Goal: Transaction & Acquisition: Obtain resource

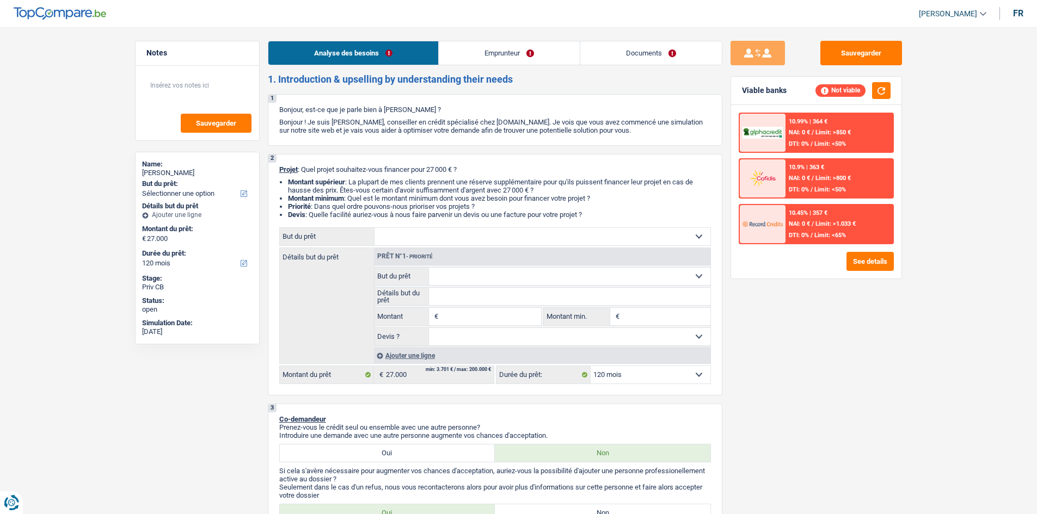
select select "120"
select select "privateEmployee"
select select "netSalary"
select select "mealVouchers"
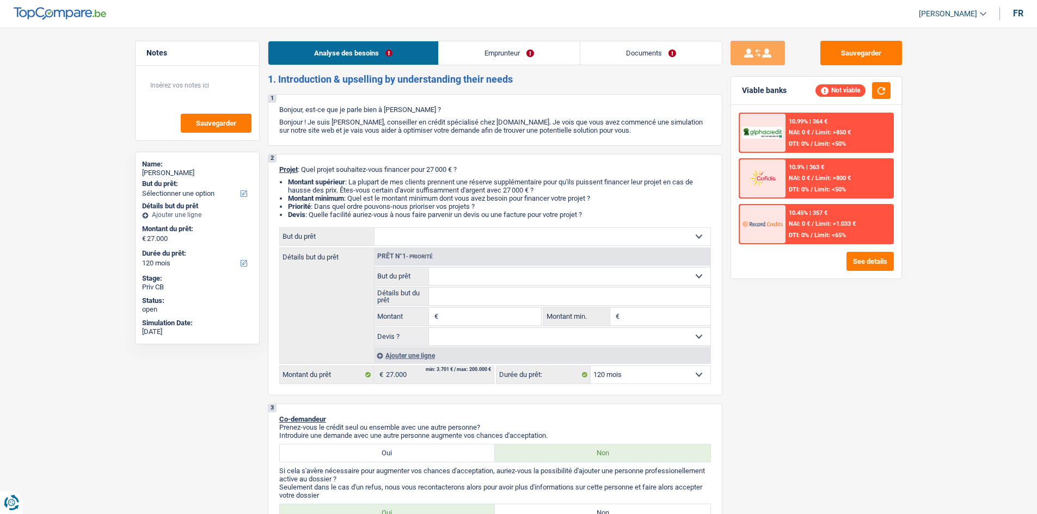
select select "120"
click at [543, 57] on link "Emprunteur" at bounding box center [509, 52] width 141 height 23
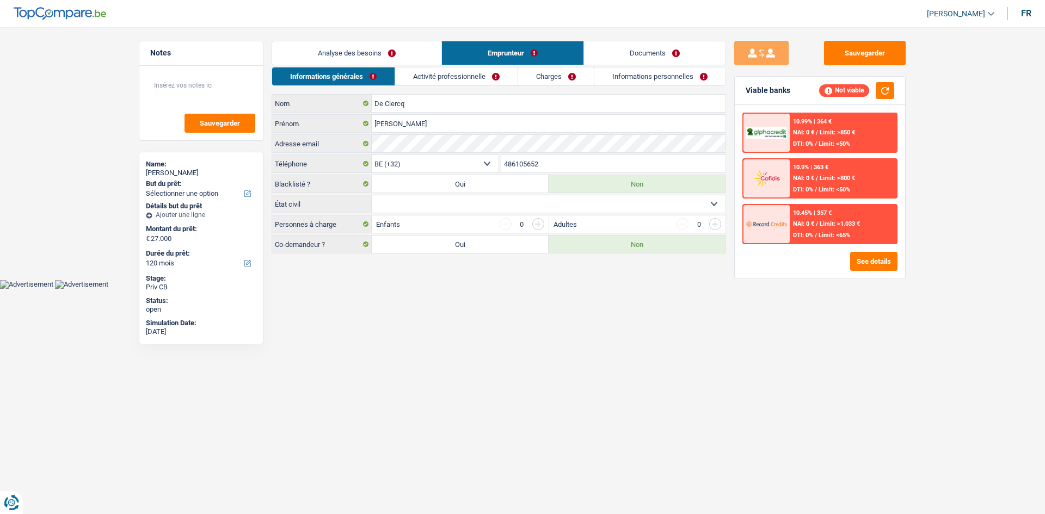
drag, startPoint x: 437, startPoint y: 87, endPoint x: 445, endPoint y: 82, distance: 9.1
click at [437, 87] on div "Informations générales Activité professionnelle Charges Informations personnell…" at bounding box center [499, 160] width 454 height 187
click at [456, 80] on link "Activité professionnelle" at bounding box center [456, 76] width 122 height 18
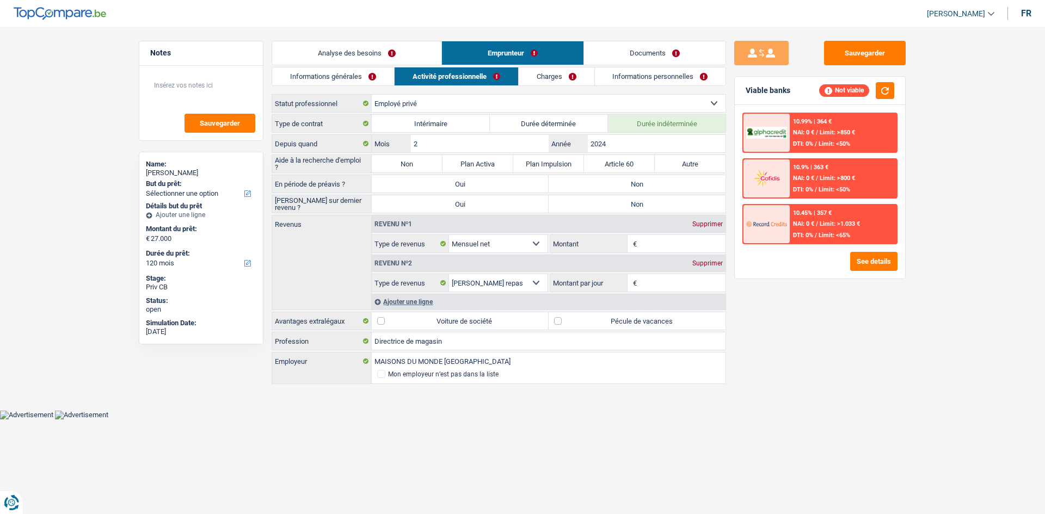
click at [560, 73] on link "Charges" at bounding box center [557, 76] width 76 height 18
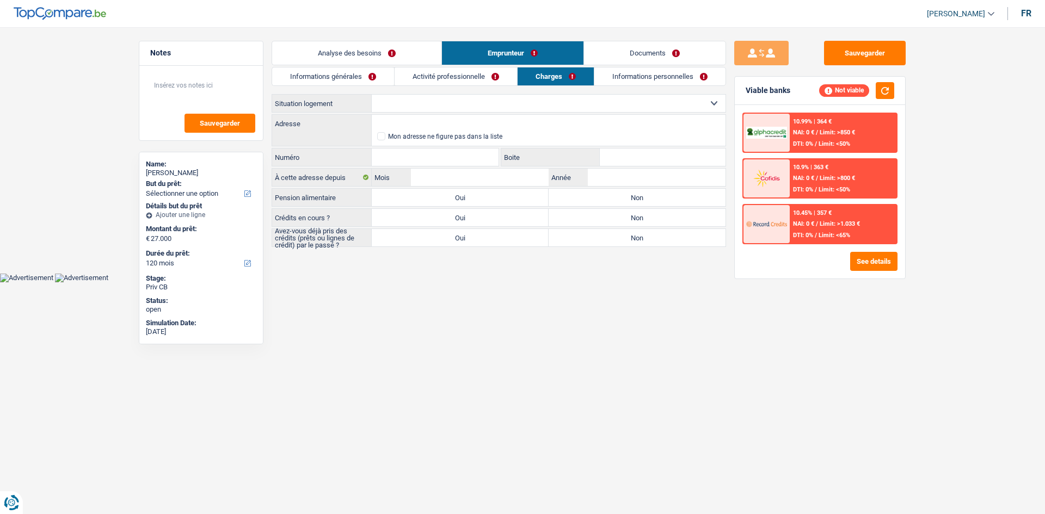
click at [642, 79] on link "Informations personnelles" at bounding box center [659, 76] width 131 height 18
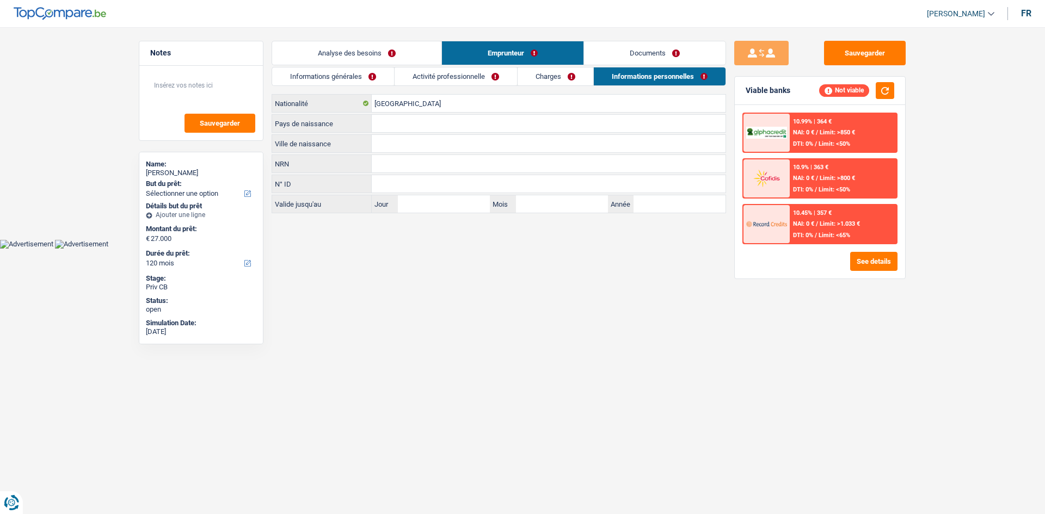
click at [393, 47] on link "Analyse des besoins" at bounding box center [356, 52] width 169 height 23
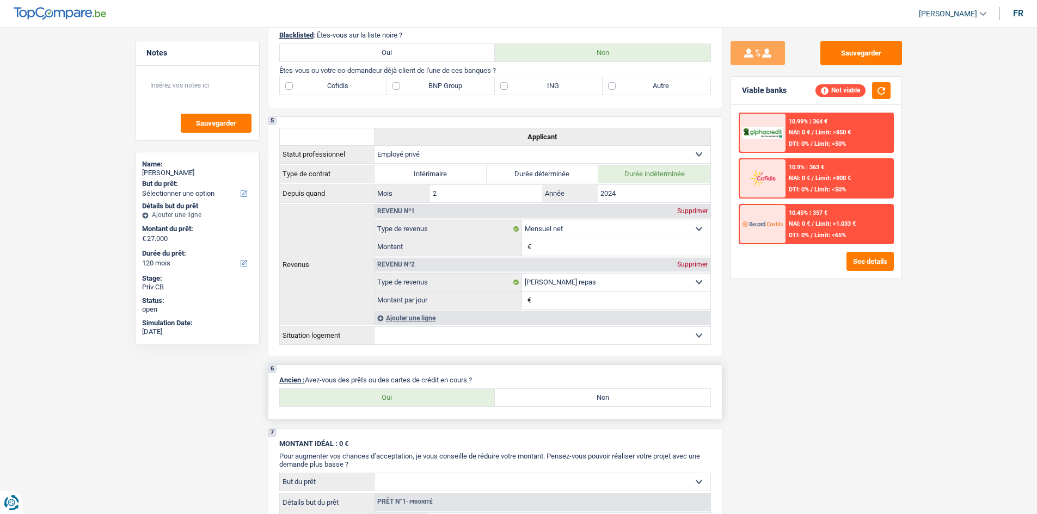
scroll to position [653, 0]
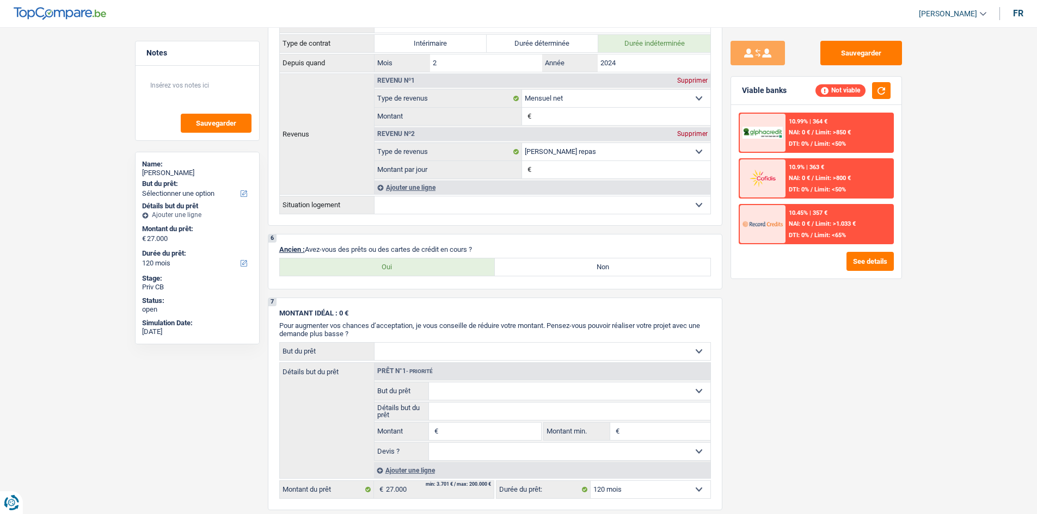
drag, startPoint x: 459, startPoint y: 270, endPoint x: 862, endPoint y: 373, distance: 415.6
click at [461, 268] on label "Oui" at bounding box center [387, 266] width 215 height 17
click at [461, 268] on input "Oui" at bounding box center [387, 266] width 215 height 17
radio input "true"
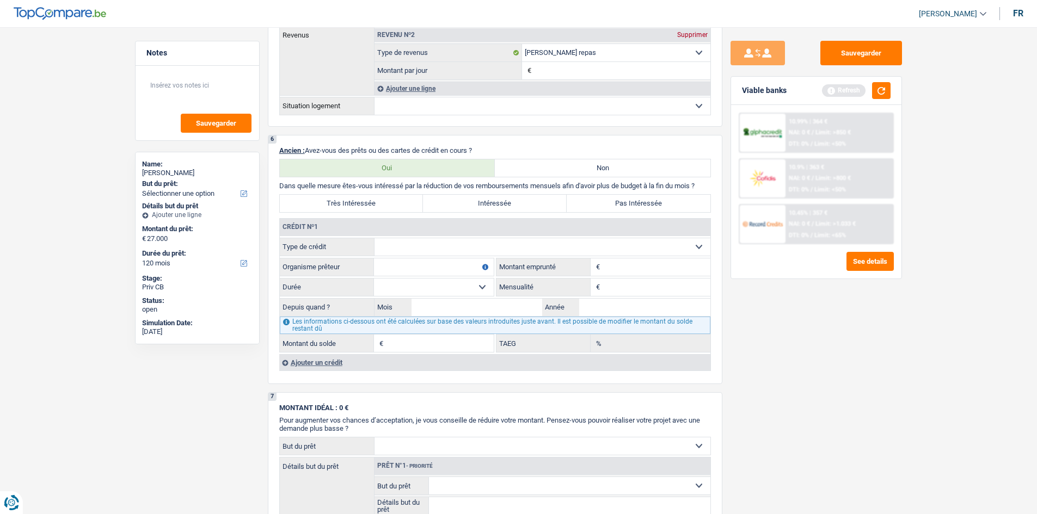
scroll to position [871, 0]
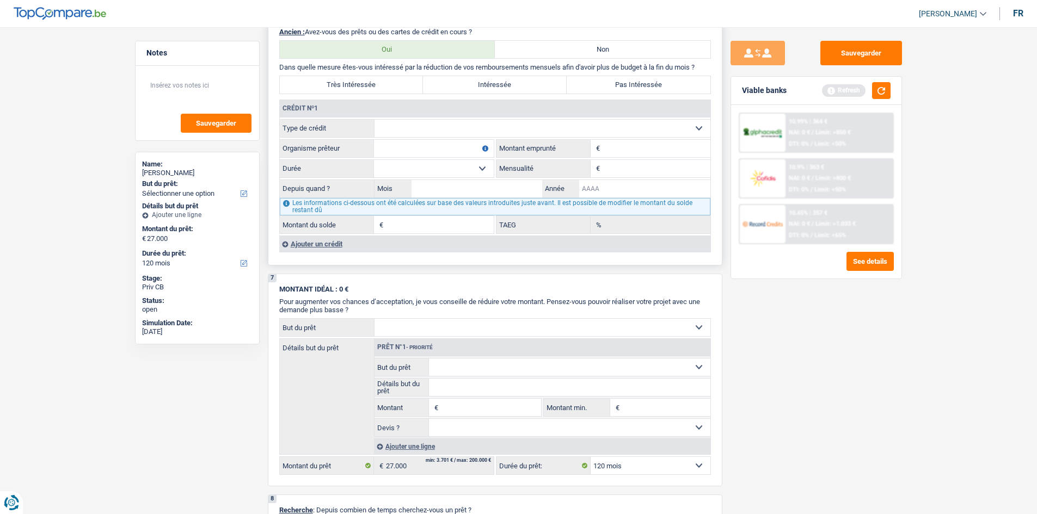
click at [627, 192] on input "Année" at bounding box center [644, 188] width 131 height 17
click at [883, 95] on button "button" at bounding box center [881, 90] width 19 height 17
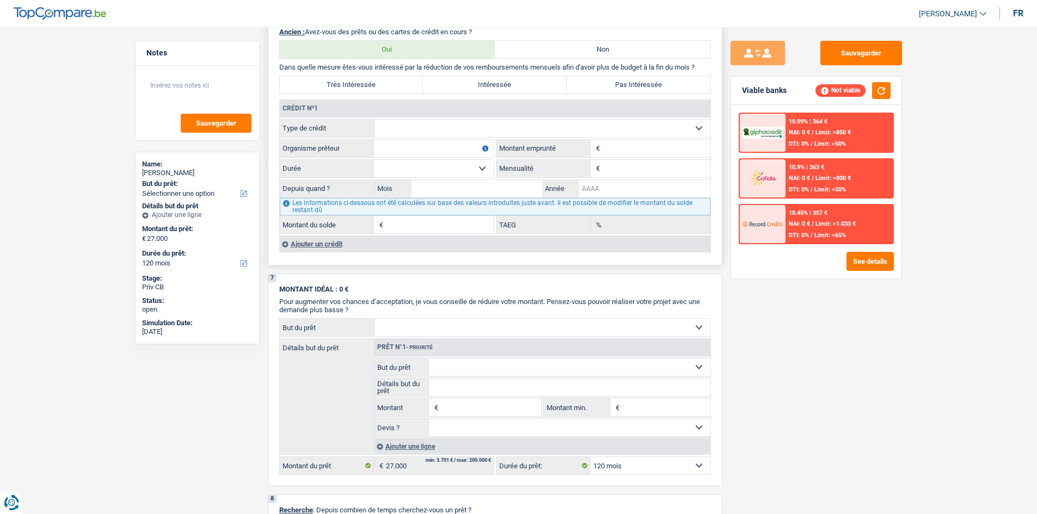
click at [646, 194] on input "Année" at bounding box center [644, 188] width 131 height 17
click at [800, 140] on div "10.99% | 364 € NAI: 0 € / Limit: >850 € DTI: 0% / Limit: <50%" at bounding box center [838, 133] width 107 height 38
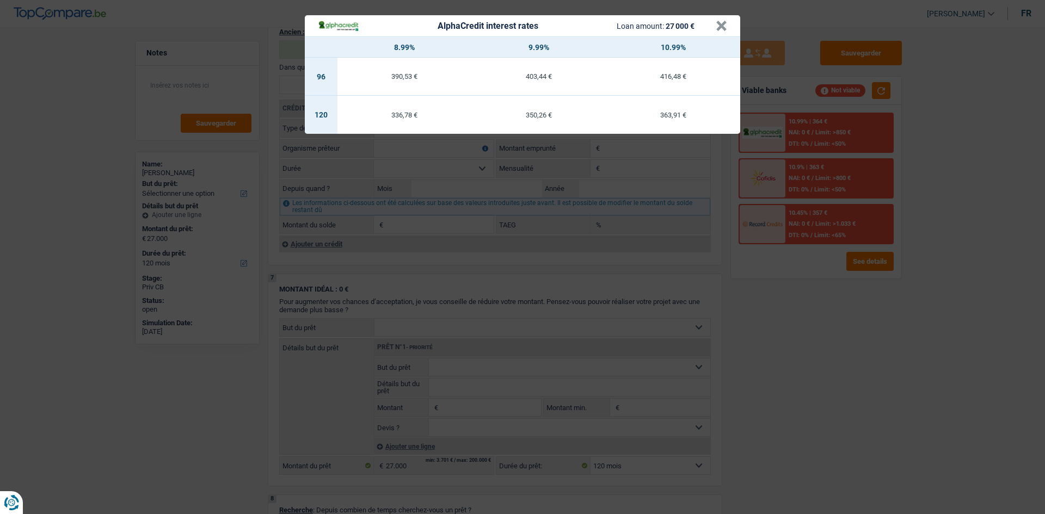
click at [800, 367] on div "AlphaCredit interest rates Loan amount: 27 000 € × 8.99% 9.99% 10.99% 96 390,53…" at bounding box center [522, 257] width 1045 height 514
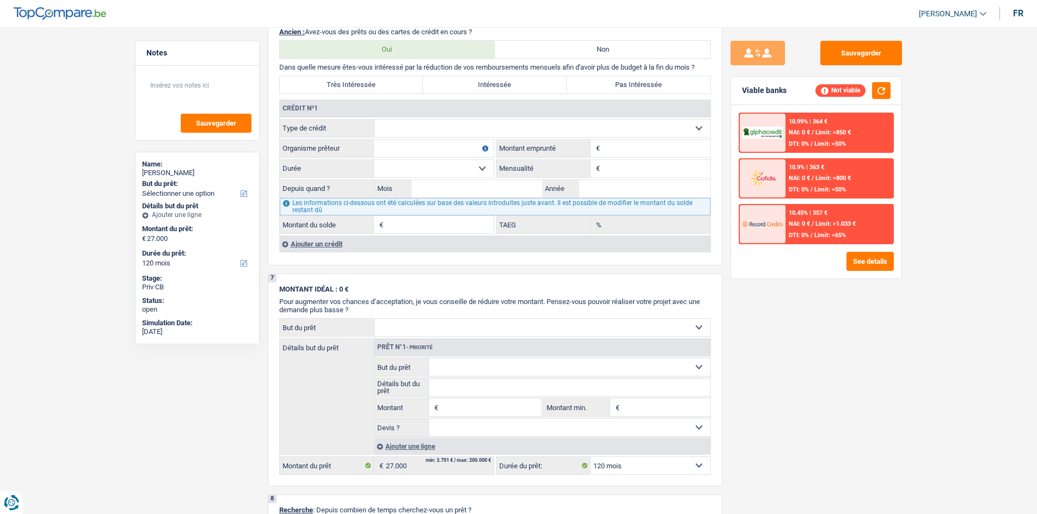
click at [808, 211] on div "10.45% | 357 €" at bounding box center [807, 212] width 39 height 7
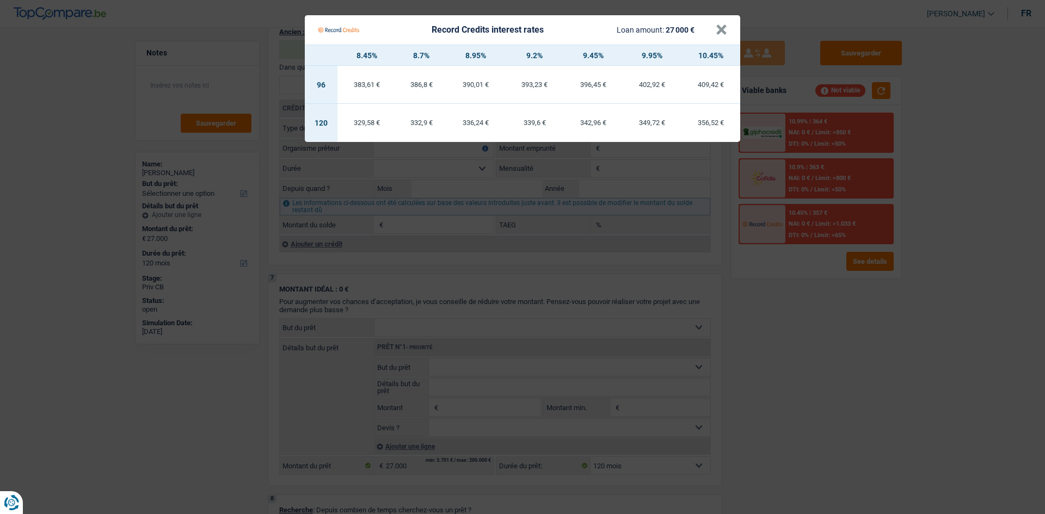
click at [814, 401] on Credits "Record Credits interest rates Loan amount: 27 000 € × 8.45% 8.7% 8.95% 9.2% 9.4…" at bounding box center [522, 257] width 1045 height 514
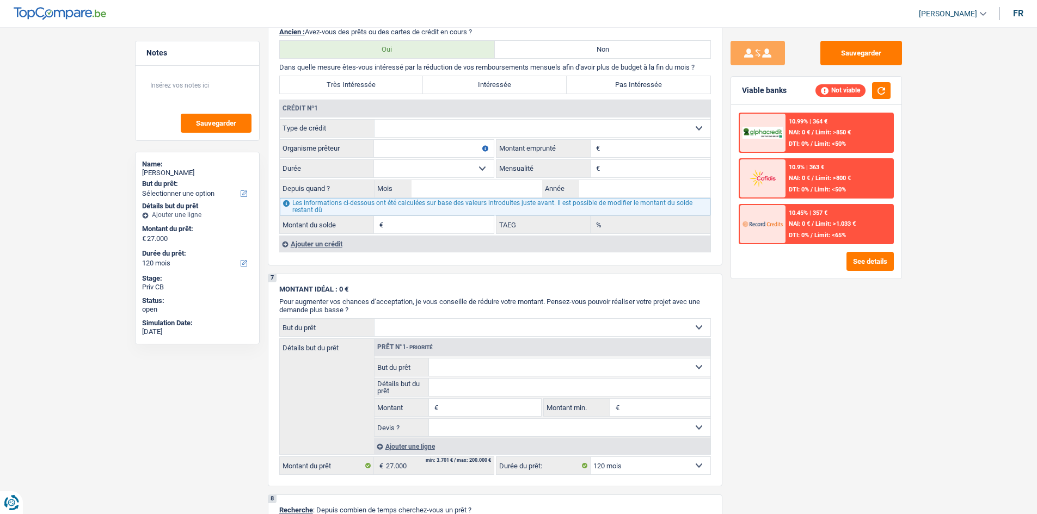
click at [783, 229] on div at bounding box center [762, 224] width 46 height 38
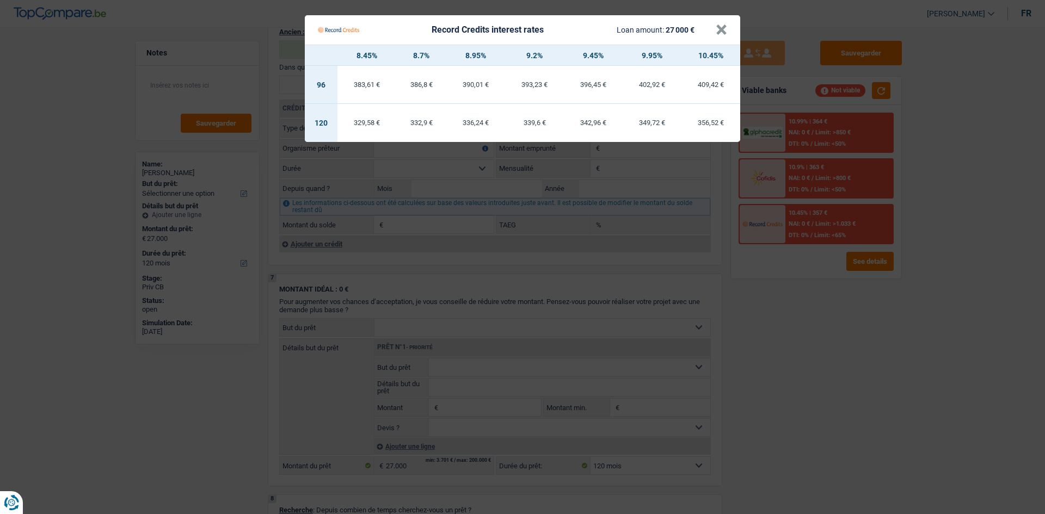
click at [817, 335] on Credits "Record Credits interest rates Loan amount: 27 000 € × 8.45% 8.7% 8.95% 9.2% 9.4…" at bounding box center [522, 257] width 1045 height 514
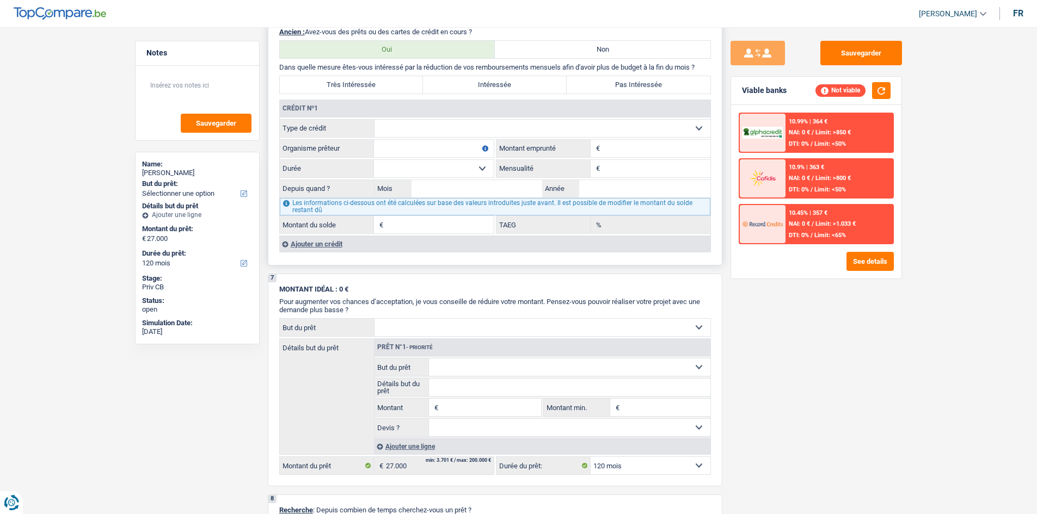
click at [607, 165] on input "Mensualité" at bounding box center [656, 168] width 108 height 17
click at [595, 190] on input "Année" at bounding box center [644, 188] width 131 height 17
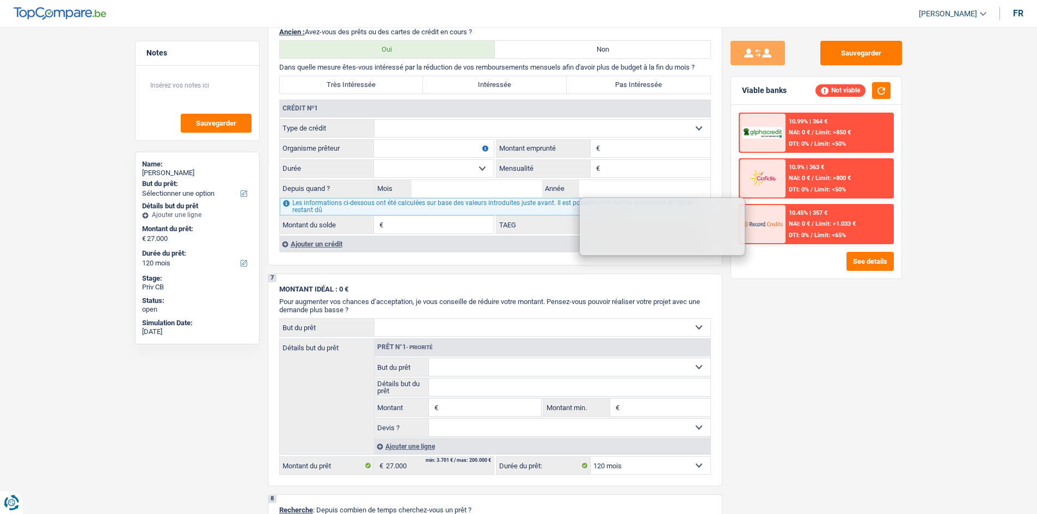
click at [841, 382] on div "Sauvegarder Viable banks Not viable 10.99% | 364 € NAI: 0 € / Limit: >850 € DTI…" at bounding box center [816, 267] width 188 height 453
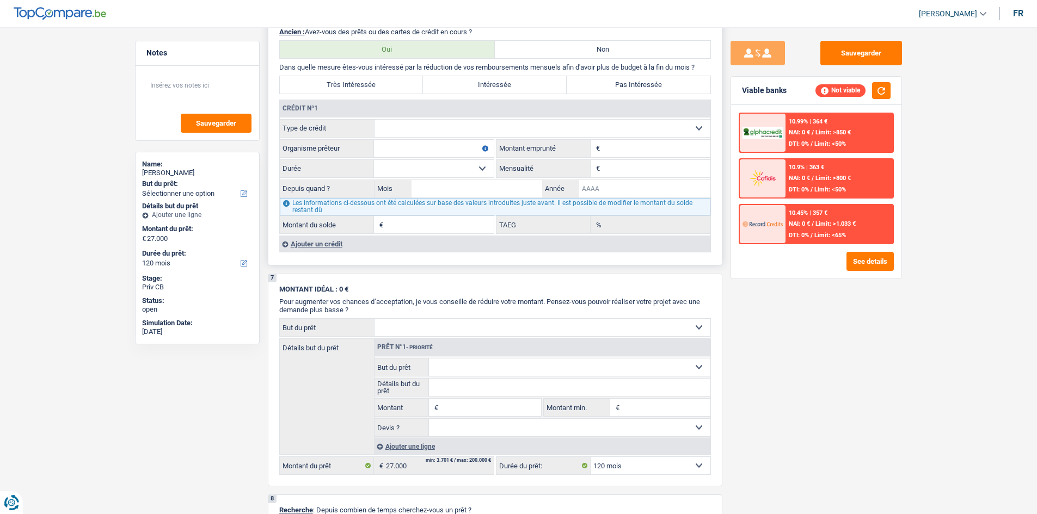
click at [618, 184] on input "Année" at bounding box center [644, 188] width 131 height 17
click at [461, 135] on select "Carte ou ouverture de crédit Prêt hypothécaire Vente à tempérament Prêt à tempé…" at bounding box center [542, 128] width 336 height 17
drag, startPoint x: 787, startPoint y: 341, endPoint x: 782, endPoint y: 343, distance: 5.7
click at [787, 341] on div "Sauvegarder Viable banks Not viable 10.99% | 364 € NAI: 0 € / Limit: >850 € DTI…" at bounding box center [816, 267] width 188 height 453
click at [508, 127] on select "Carte ou ouverture de crédit Prêt hypothécaire Vente à tempérament Prêt à tempé…" at bounding box center [542, 128] width 336 height 17
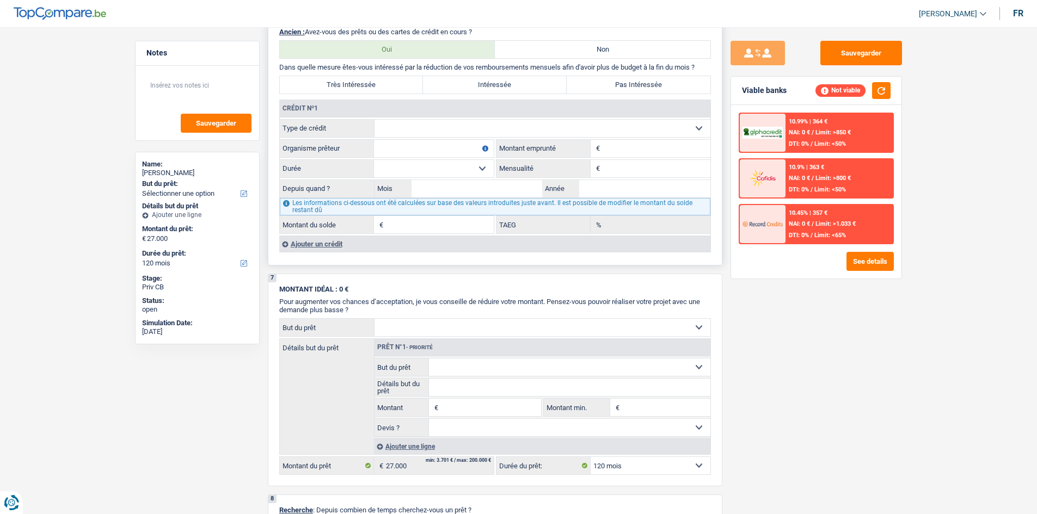
select select "personalLoan"
type input "0"
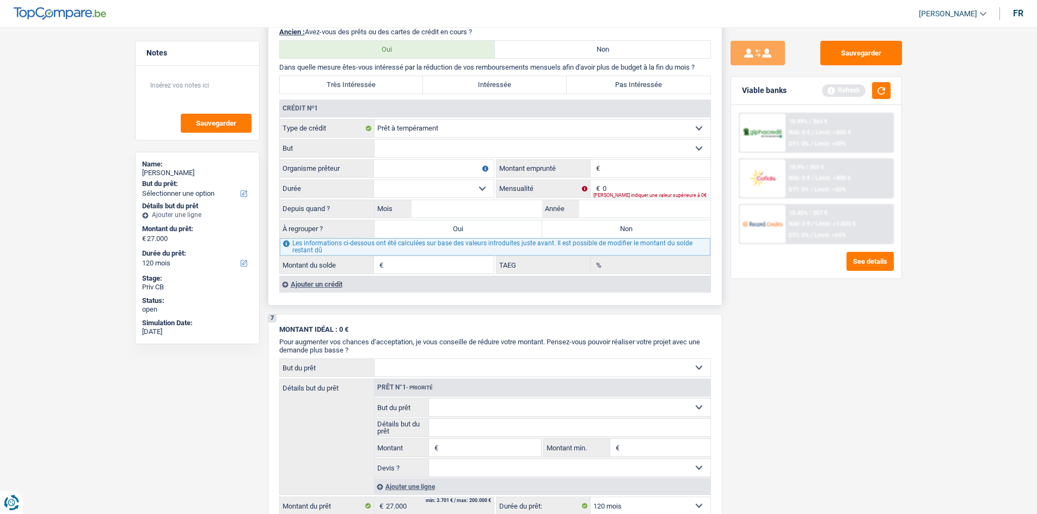
drag, startPoint x: 433, startPoint y: 151, endPoint x: 428, endPoint y: 156, distance: 7.0
click at [433, 151] on select "Confort maison: meubles, textile, peinture, électroménager, outillage non-profe…" at bounding box center [542, 148] width 336 height 17
click at [808, 432] on div "Sauvegarder Viable banks Refresh 10.99% | 364 € NAI: 0 € / Limit: >850 € DTI: 0…" at bounding box center [816, 267] width 188 height 453
click at [638, 175] on input "Montant" at bounding box center [656, 168] width 108 height 17
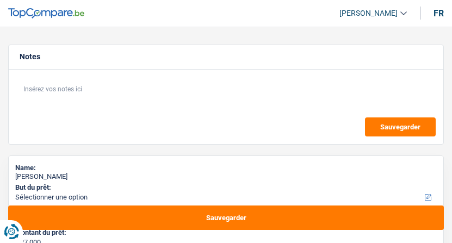
select select "120"
select select "privateEmployee"
select select "netSalary"
select select "mealVouchers"
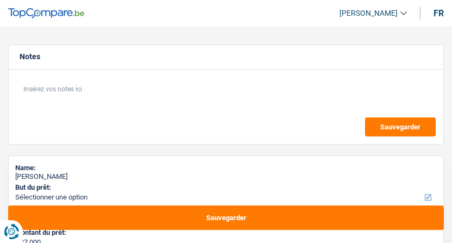
select select "120"
select select "32"
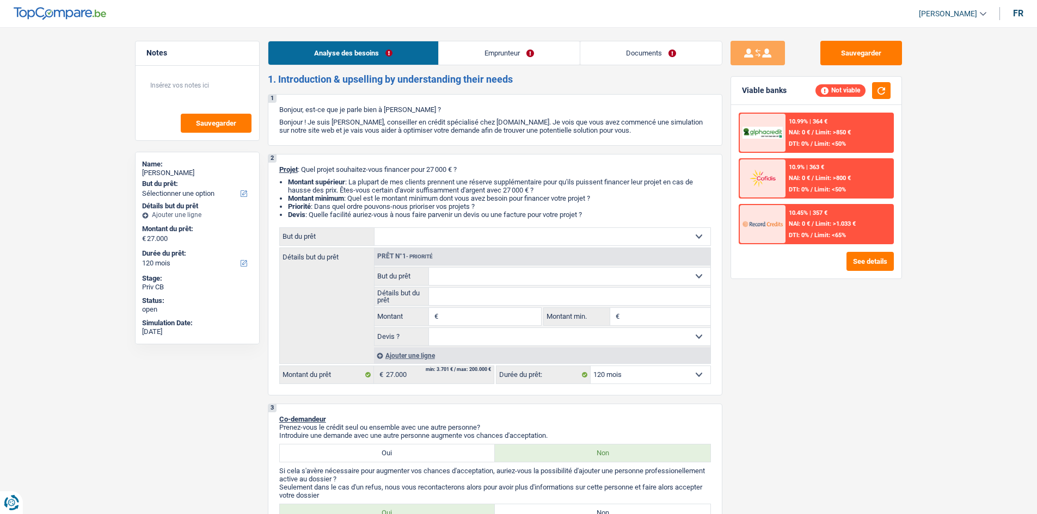
click at [452, 49] on link "Documents" at bounding box center [650, 52] width 141 height 23
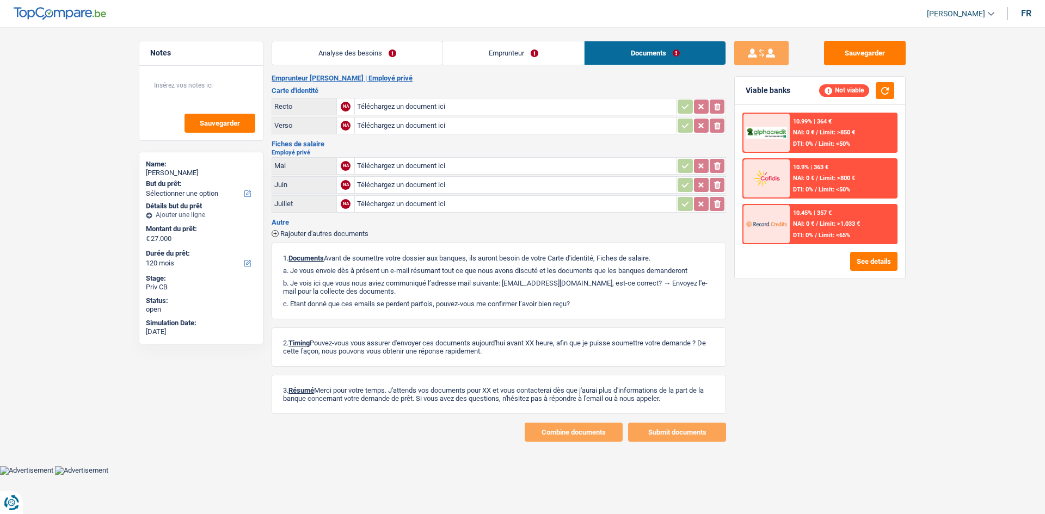
click at [452, 49] on link "Emprunteur" at bounding box center [512, 52] width 141 height 23
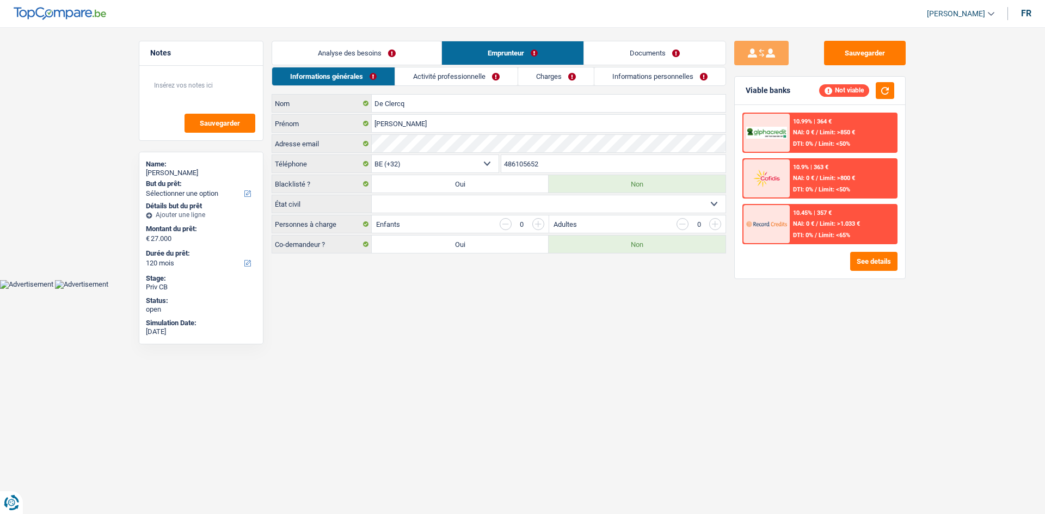
click at [452, 82] on link "Informations personnelles" at bounding box center [659, 76] width 131 height 18
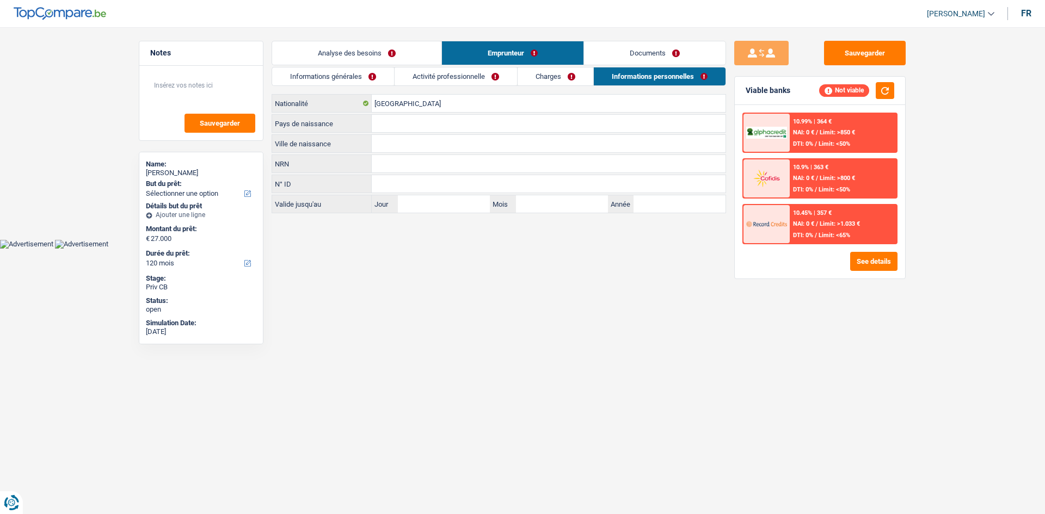
click at [452, 73] on link "Charges" at bounding box center [555, 76] width 76 height 18
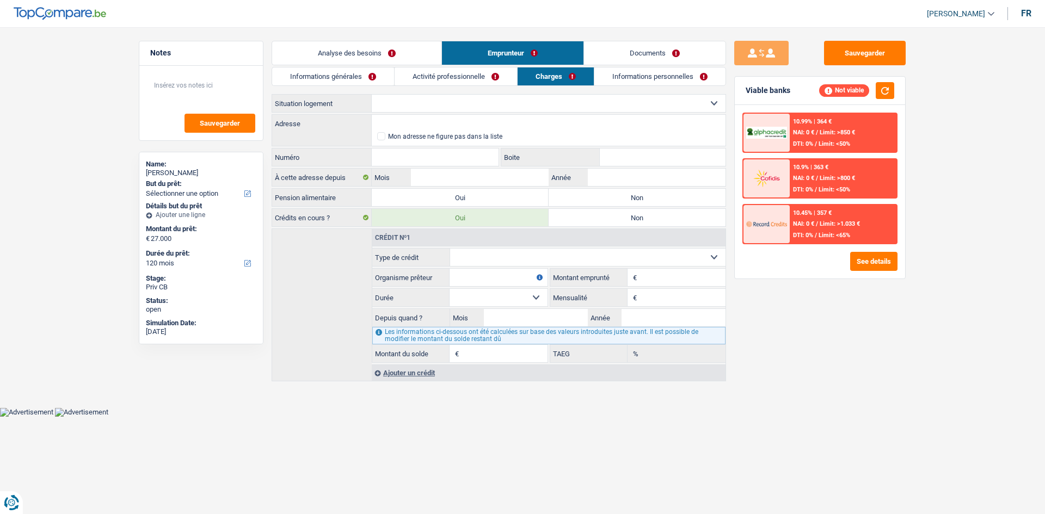
click at [452, 70] on link "Activité professionnelle" at bounding box center [456, 76] width 122 height 18
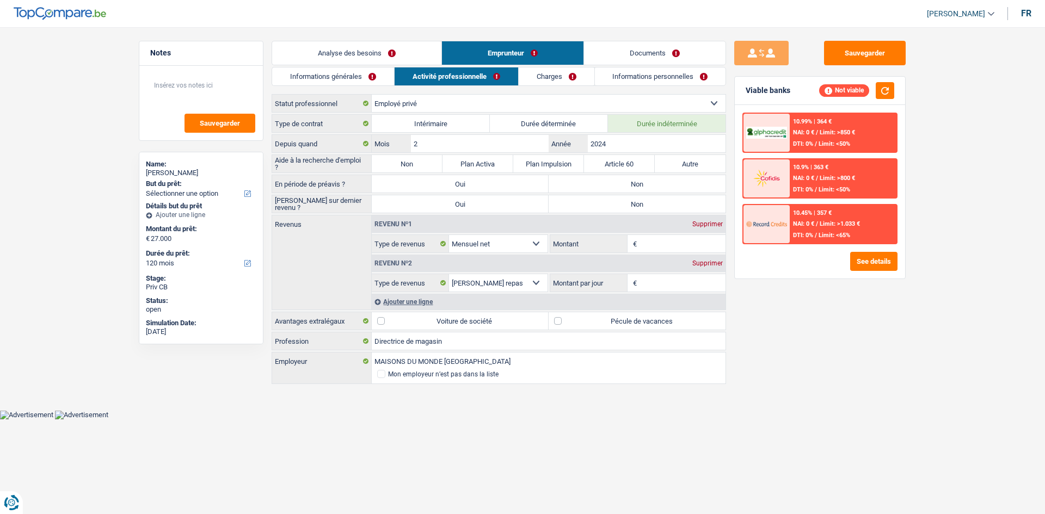
click at [340, 77] on link "Informations générales" at bounding box center [333, 76] width 122 height 18
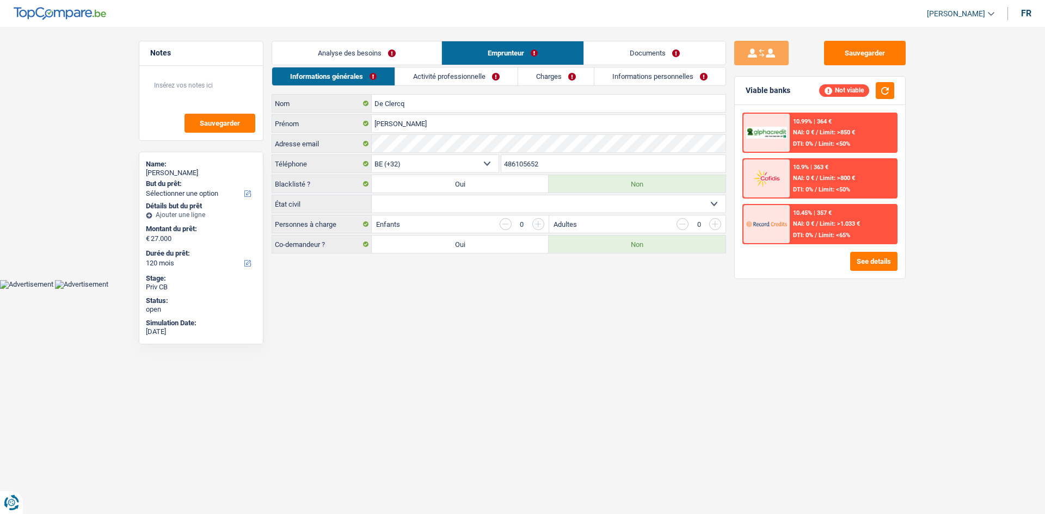
click at [370, 56] on link "Analyse des besoins" at bounding box center [356, 52] width 169 height 23
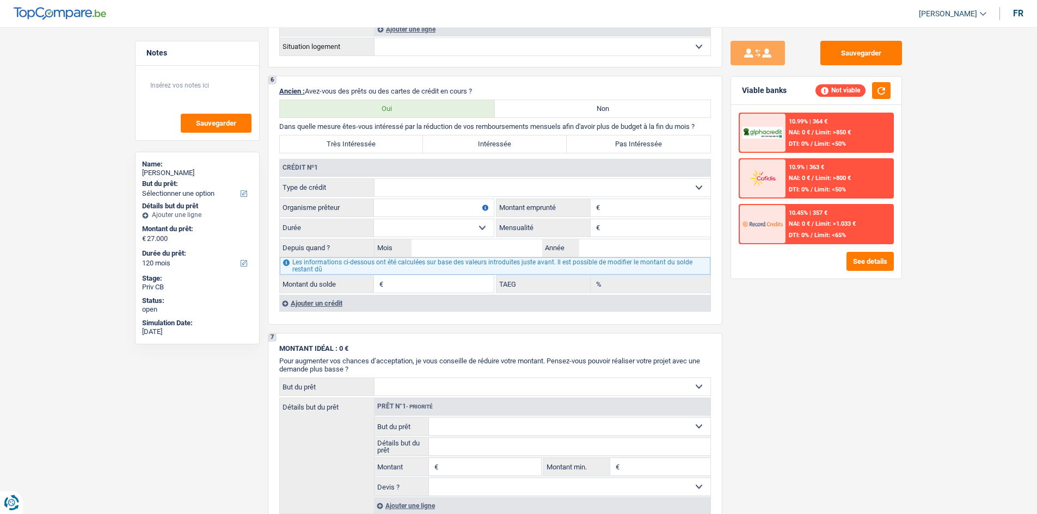
scroll to position [816, 0]
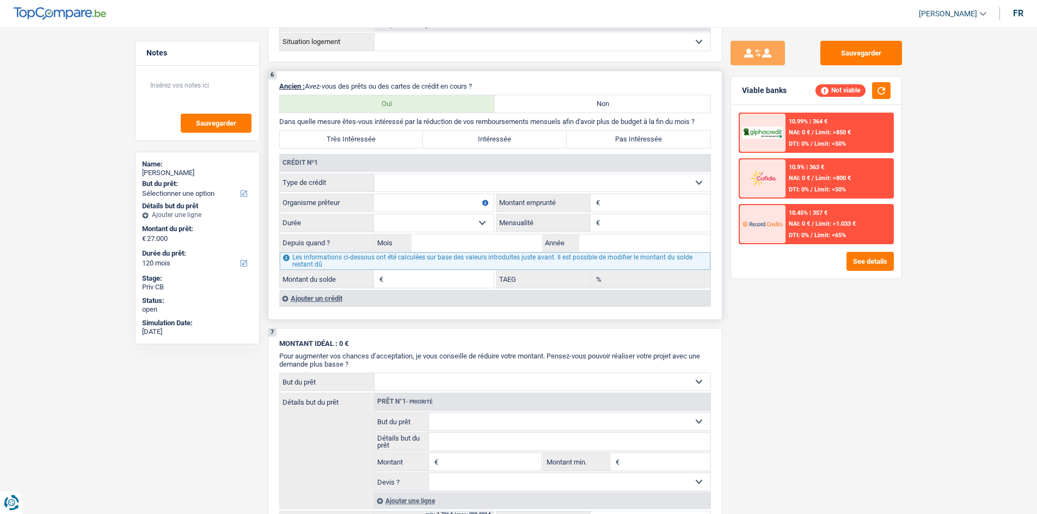
click at [452, 181] on select "Carte ou ouverture de crédit Prêt hypothécaire Vente à tempérament Prêt à tempé…" at bounding box center [542, 182] width 336 height 17
select select "personalLoan"
type input "0"
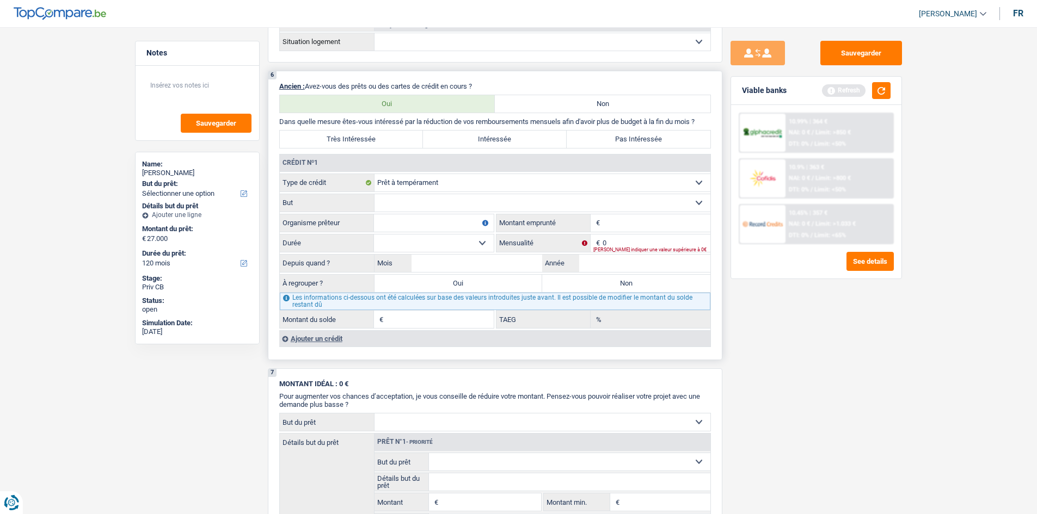
click at [452, 202] on select "Confort maison: meubles, textile, peinture, électroménager, outillage non-profe…" at bounding box center [542, 202] width 336 height 17
select select "other"
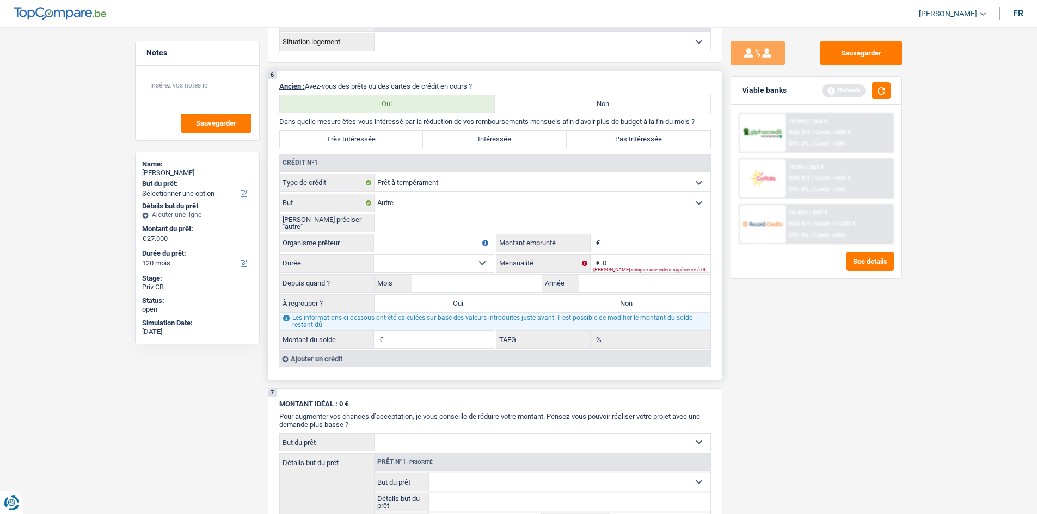
click at [418, 219] on input "Veuillez préciser "autre"" at bounding box center [542, 222] width 336 height 17
type input "travaux soins dentaire"
click at [452, 243] on div "Sauvegarder Viable banks Refresh 10.99% | 364 € NAI: 0 € / Limit: >850 € DTI: 0…" at bounding box center [816, 267] width 188 height 453
click at [452, 243] on input "Montant" at bounding box center [656, 243] width 108 height 17
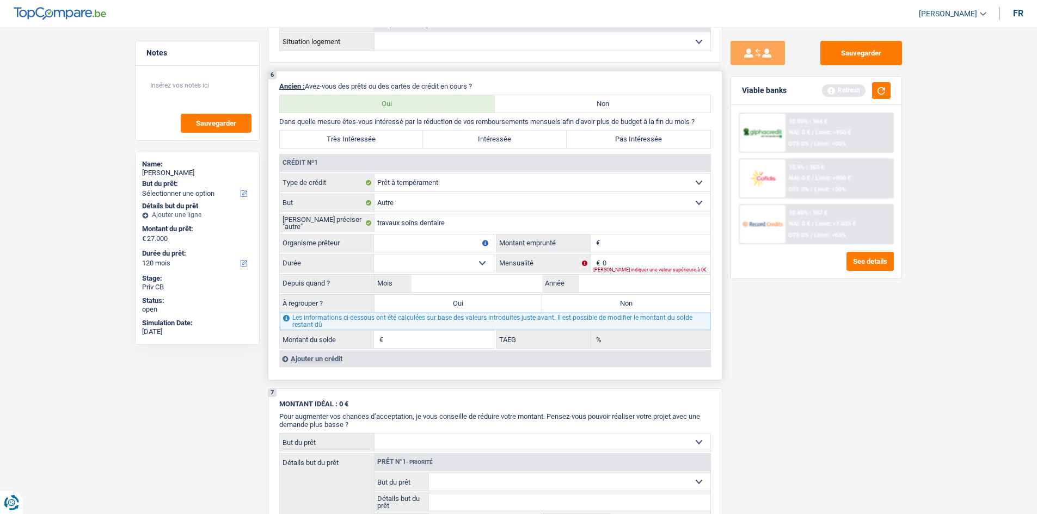
click at [428, 243] on input "Montant du solde" at bounding box center [440, 339] width 108 height 17
click at [195, 94] on textarea at bounding box center [197, 89] width 108 height 33
drag, startPoint x: 821, startPoint y: 367, endPoint x: 753, endPoint y: 348, distance: 70.6
click at [452, 243] on div "Sauvegarder Viable banks Refresh 10.99% | 364 € NAI: 0 € / Limit: >850 € DTI: 0…" at bounding box center [816, 267] width 188 height 453
click at [202, 87] on textarea "2700" at bounding box center [197, 89] width 108 height 33
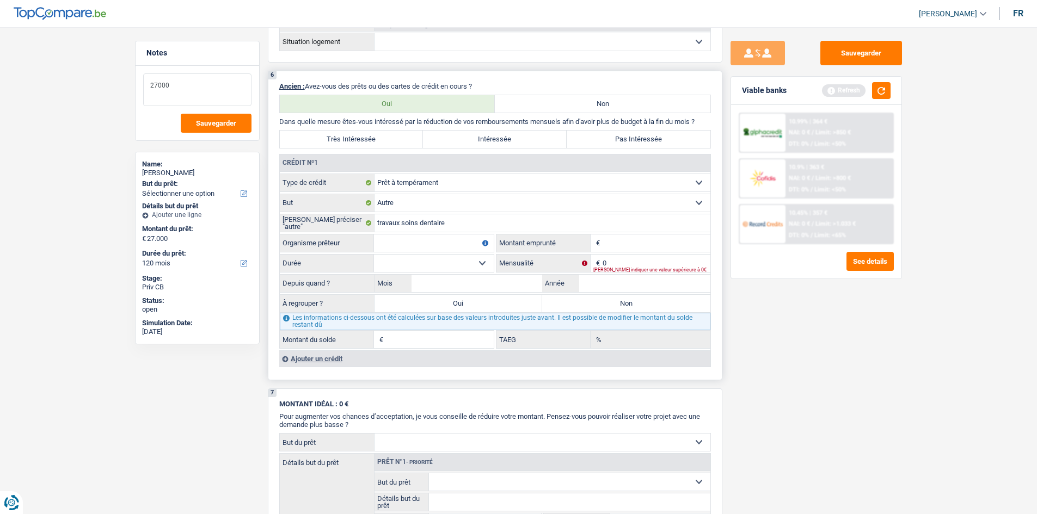
type textarea "27000"
click at [452, 243] on input "0" at bounding box center [656, 263] width 108 height 17
type input "337"
click at [452, 243] on div "Sauvegarder Viable banks Refresh 10.99% | 364 € NAI: 0 € / Limit: >850 € DTI: 0…" at bounding box center [816, 267] width 188 height 453
click at [452, 243] on input "Année" at bounding box center [644, 283] width 131 height 17
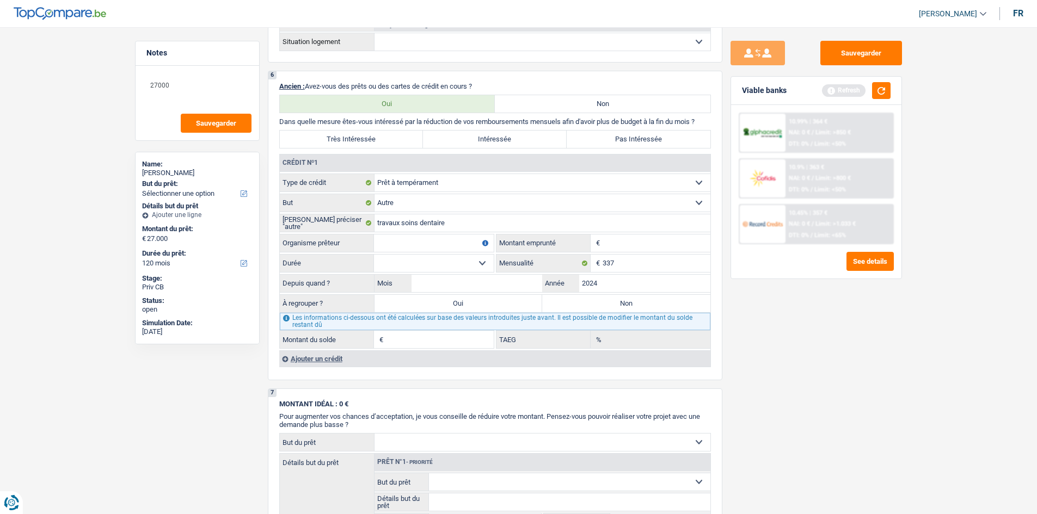
type input "2024"
drag, startPoint x: 745, startPoint y: 342, endPoint x: 467, endPoint y: 311, distance: 279.8
click at [452, 243] on div "Sauvegarder Viable banks Refresh 10.99% | 364 € NAI: 0 € / Limit: >850 € DTI: 0…" at bounding box center [816, 267] width 188 height 453
click at [424, 243] on input "Mois" at bounding box center [476, 283] width 131 height 17
type input "6"
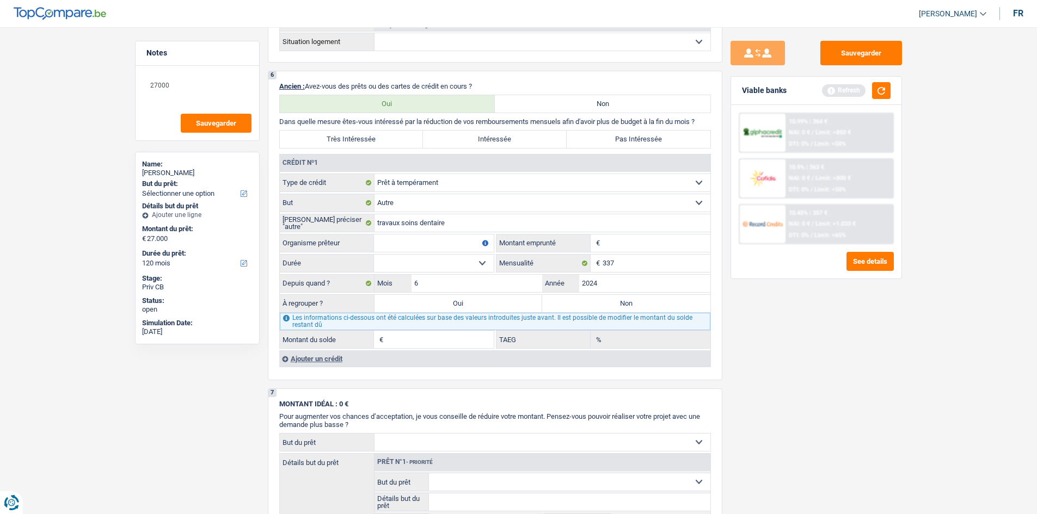
click at [452, 243] on div "Sauvegarder Viable banks Refresh 10.99% | 364 € NAI: 0 € / Limit: >850 € DTI: 0…" at bounding box center [816, 267] width 188 height 453
click at [452, 243] on select "12 mois 18 mois 24 mois Sélectionner une option" at bounding box center [434, 263] width 120 height 17
click at [452, 241] on input "Montant" at bounding box center [656, 243] width 108 height 17
type input "2"
type input "30.000"
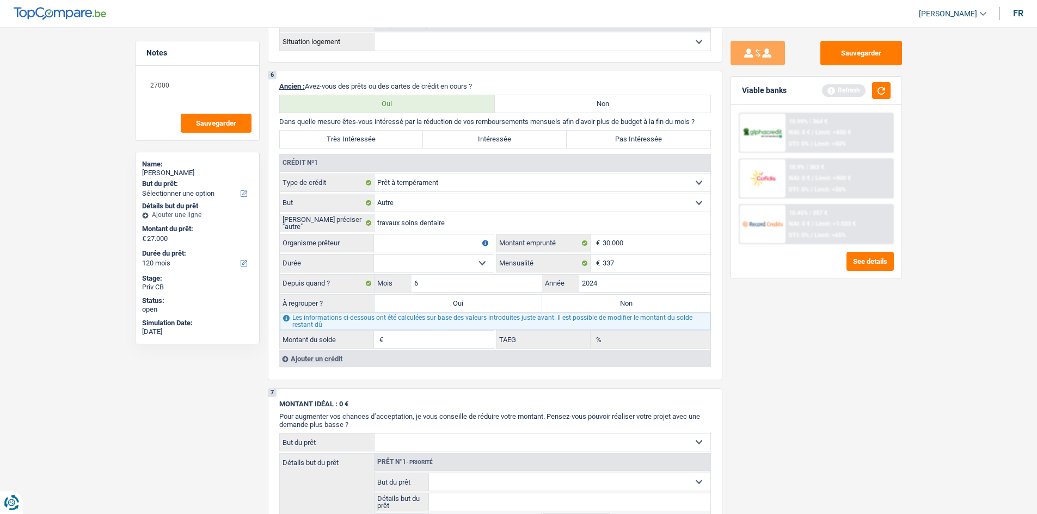
click at [452, 243] on div "Sauvegarder Viable banks Refresh 10.99% | 364 € NAI: 0 € / Limit: >850 € DTI: 0…" at bounding box center [816, 267] width 188 height 453
click at [434, 243] on select "12 mois 18 mois 24 mois 30 mois 36 mois 42 mois 48 mois 60 mois 72 mois 84 mois…" at bounding box center [434, 263] width 120 height 17
select select "120"
click at [374, 243] on select "12 mois 18 mois 24 mois 30 mois 36 mois 42 mois 48 mois 60 mois 72 mois 84 mois…" at bounding box center [434, 263] width 120 height 17
type input "27.386"
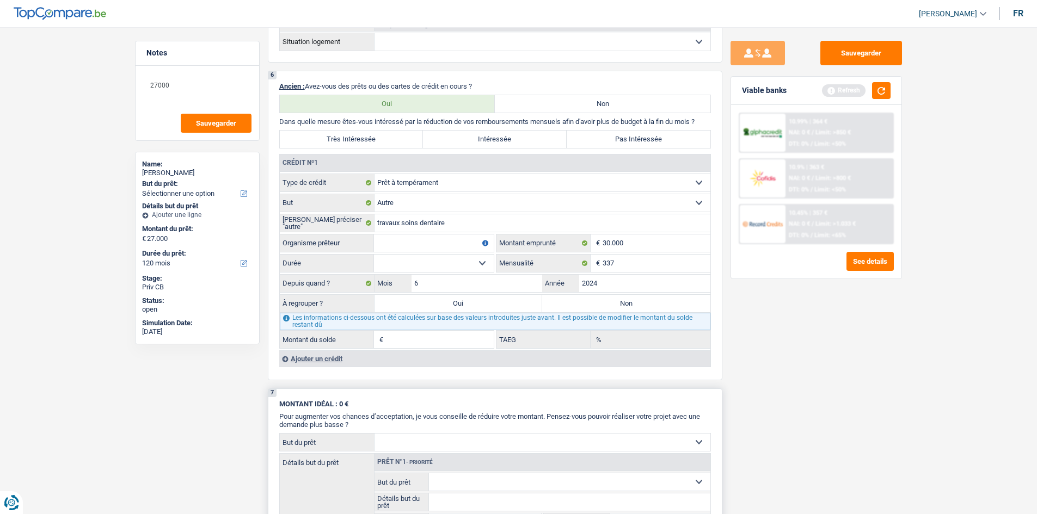
type input "6,44"
drag, startPoint x: 394, startPoint y: 237, endPoint x: 571, endPoint y: 304, distance: 189.8
click at [395, 238] on input "Organisme prêteur" at bounding box center [434, 243] width 120 height 17
type input "'"
click at [450, 243] on input "'" at bounding box center [434, 243] width 120 height 17
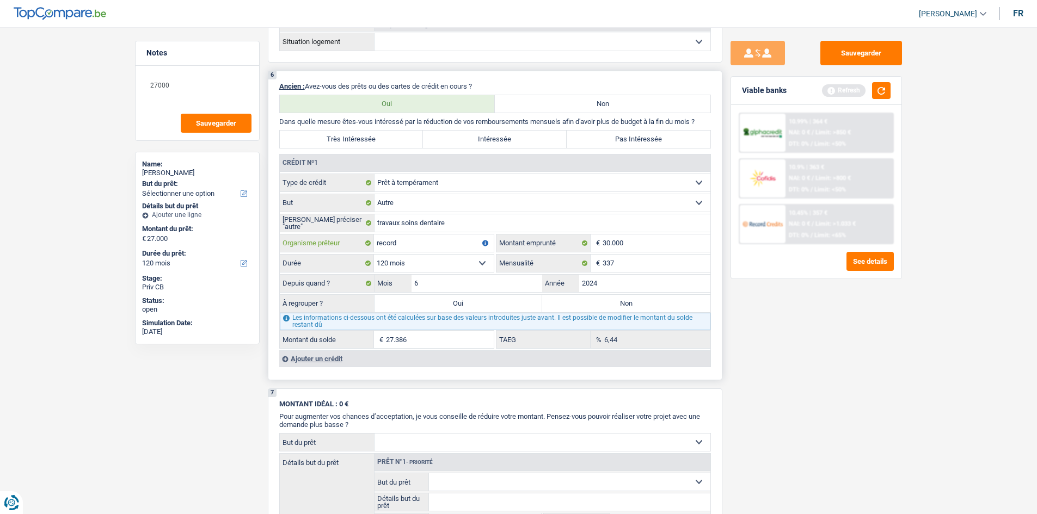
type input "record"
click at [452, 243] on input "6" at bounding box center [476, 283] width 131 height 17
type input "5"
type input "27.192"
click at [452, 243] on div "Sauvegarder Viable banks Refresh 10.99% | 364 € NAI: 0 € / Limit: >850 € DTI: 0…" at bounding box center [816, 267] width 188 height 453
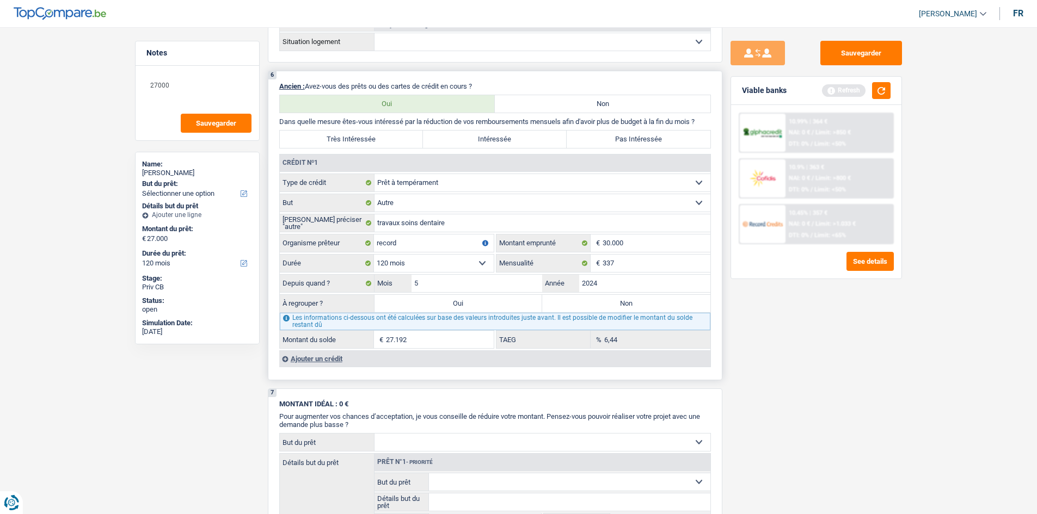
click at [447, 243] on label "Oui" at bounding box center [458, 303] width 168 height 17
click at [447, 243] on input "Oui" at bounding box center [458, 303] width 168 height 17
radio input "true"
type input "27.192"
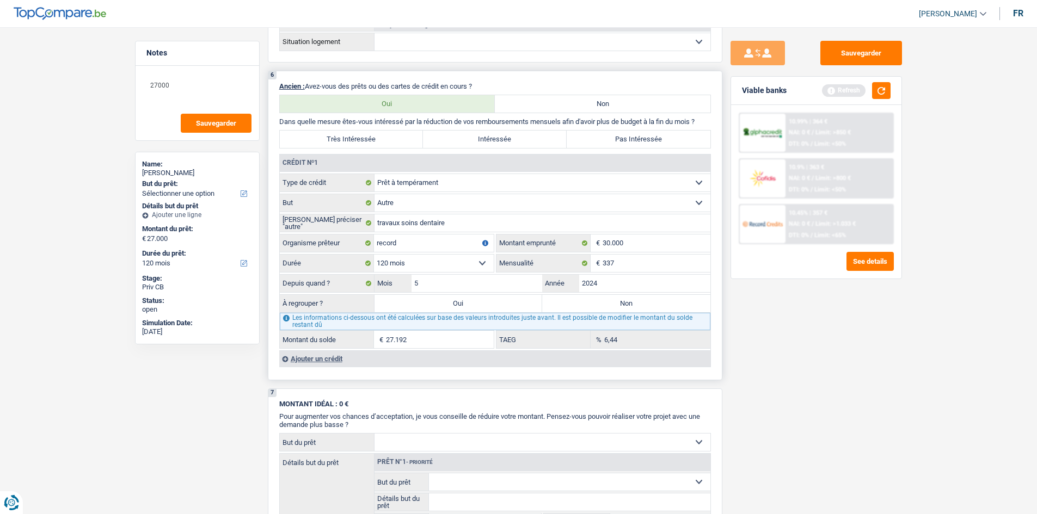
type input "27.192"
select select "refinancing"
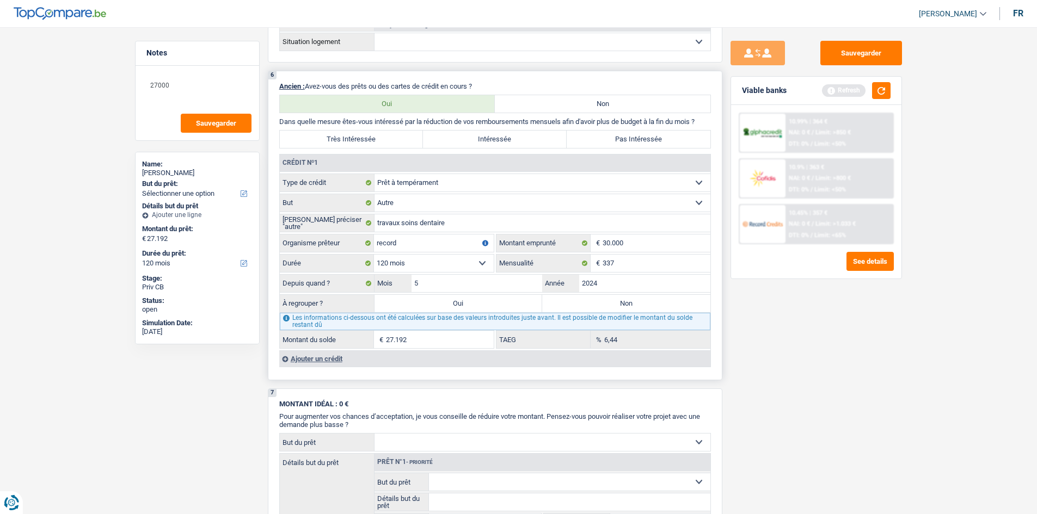
select select "refinancing"
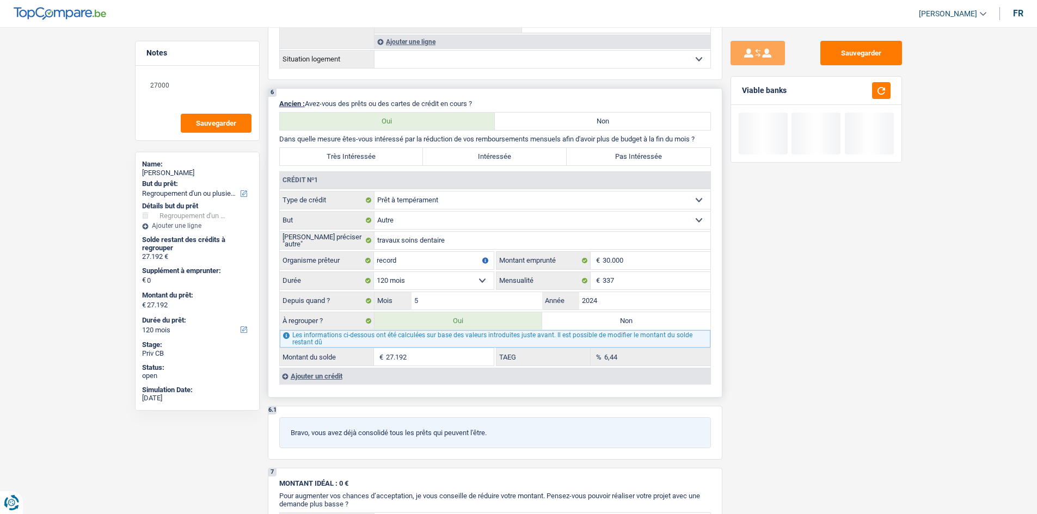
click at [452, 243] on div "6,44 % TAEG" at bounding box center [603, 356] width 214 height 17
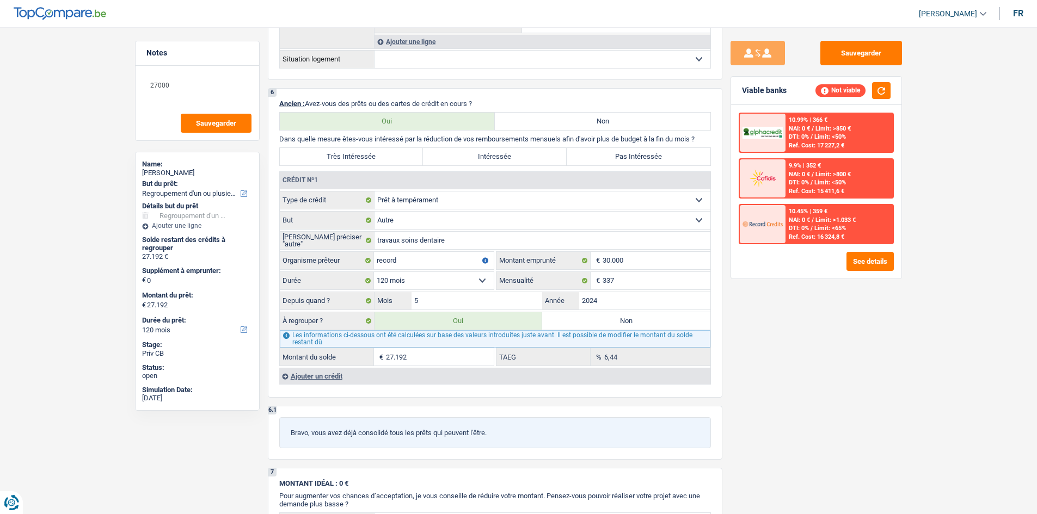
drag, startPoint x: 883, startPoint y: 372, endPoint x: 877, endPoint y: 374, distance: 5.9
click at [452, 243] on div "Sauvegarder Viable banks Not viable 10.99% | 366 € NAI: 0 € / Limit: >850 € DTI…" at bounding box center [816, 267] width 188 height 453
drag, startPoint x: 606, startPoint y: 372, endPoint x: 581, endPoint y: 368, distance: 25.3
click at [452, 243] on div "Ajouter un crédit" at bounding box center [494, 376] width 431 height 16
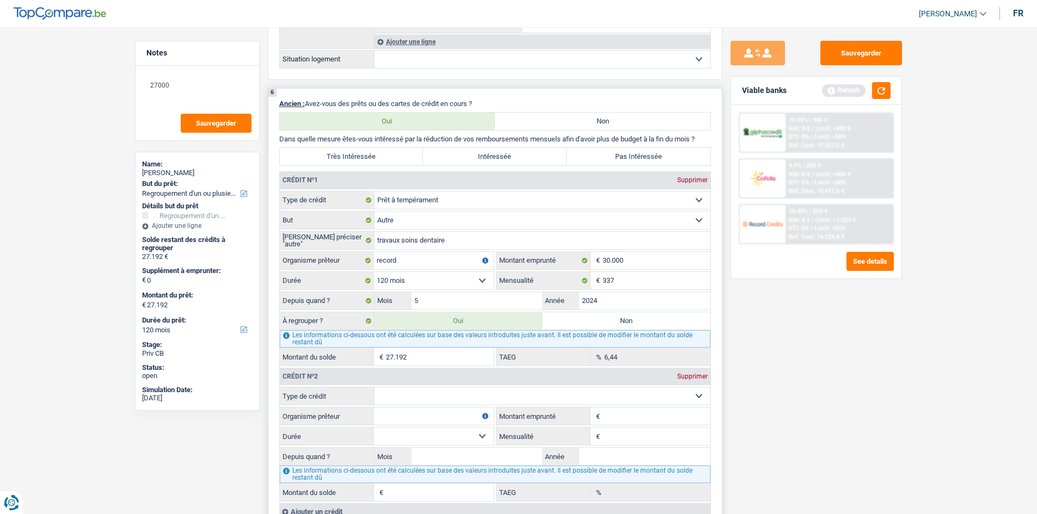
click at [452, 243] on div "Supprimer" at bounding box center [692, 376] width 36 height 7
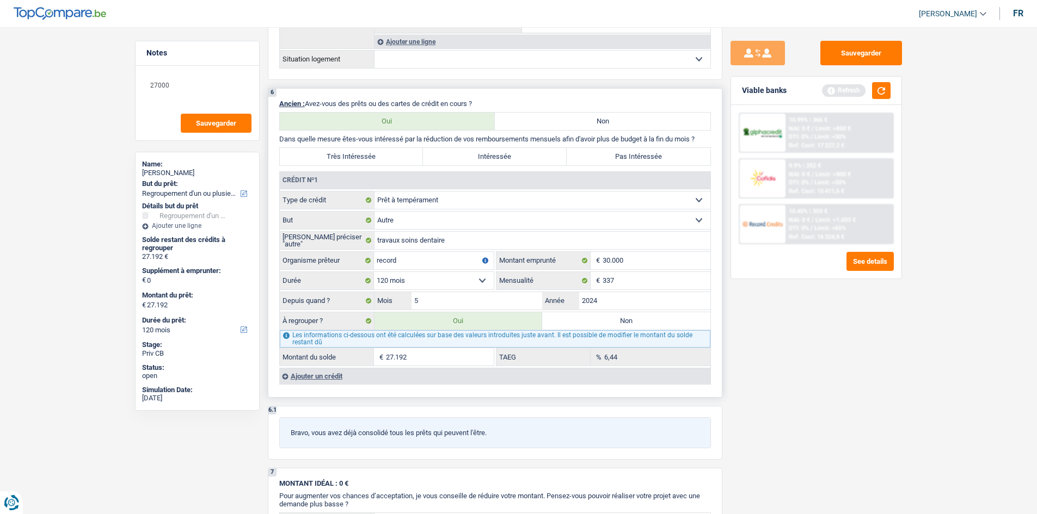
click at [383, 162] on label "Très Intéressée" at bounding box center [352, 156] width 144 height 17
click at [383, 162] on input "Très Intéressée" at bounding box center [352, 156] width 144 height 17
radio input "true"
click at [199, 87] on textarea "27000" at bounding box center [197, 89] width 108 height 33
type textarea "2"
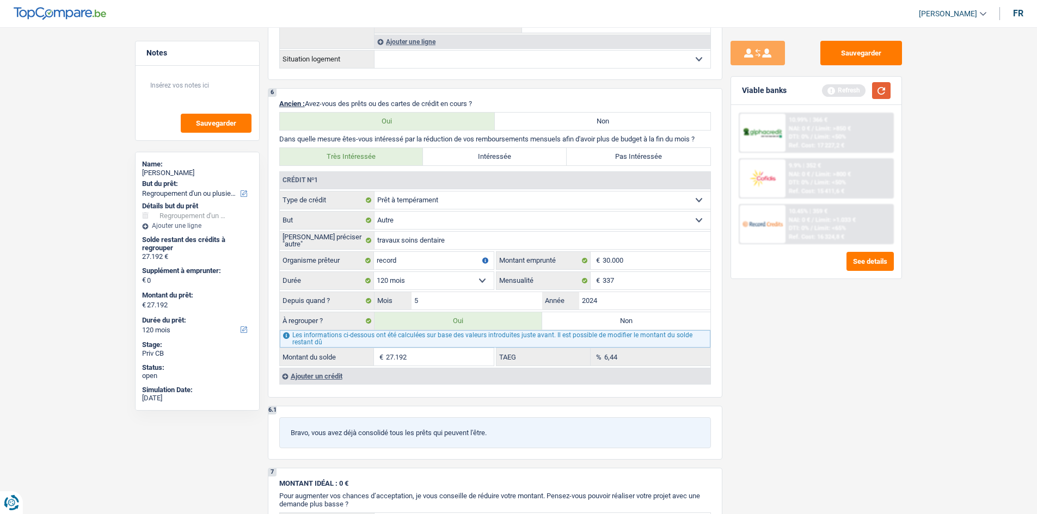
click at [452, 98] on button "button" at bounding box center [881, 90] width 19 height 17
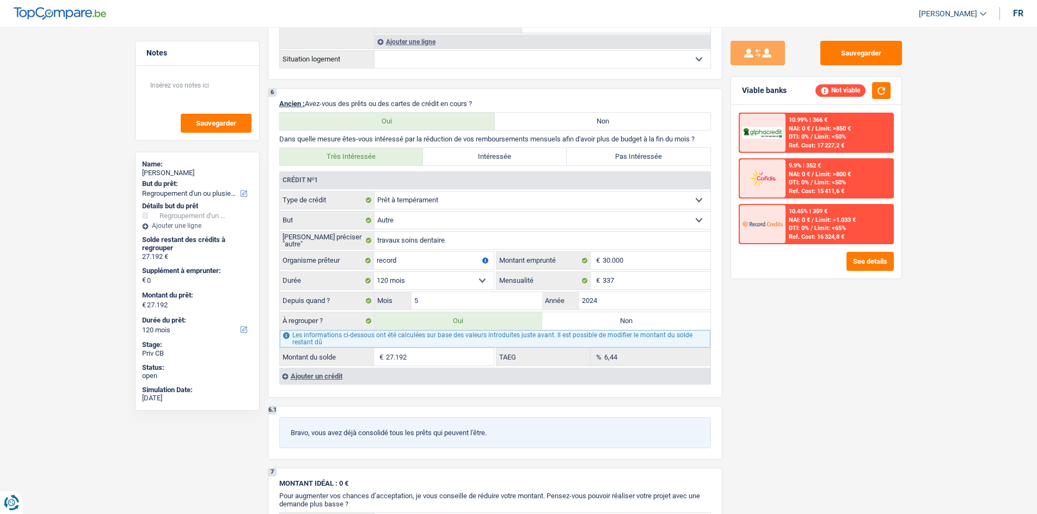
click at [452, 218] on span "NAI: 0 €" at bounding box center [798, 220] width 21 height 7
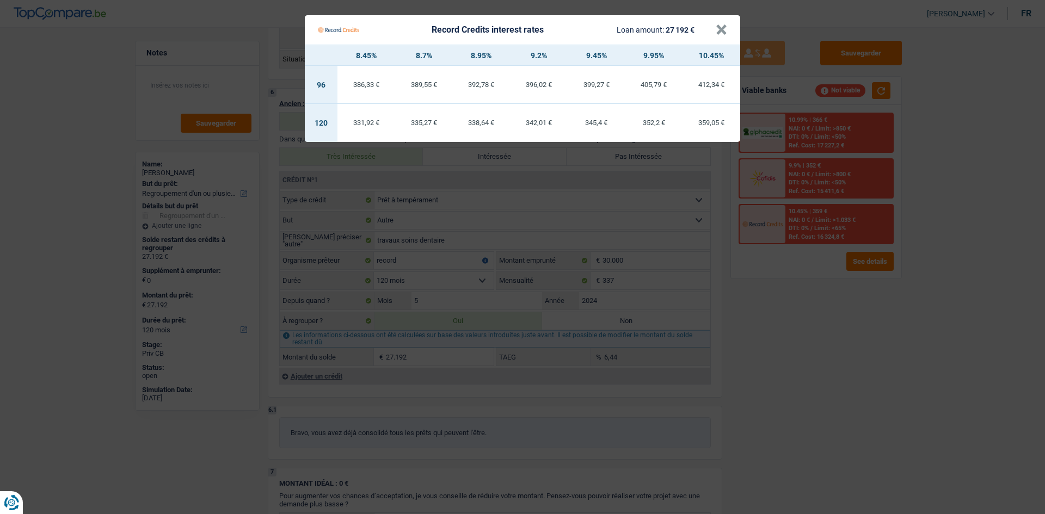
click at [368, 128] on td "331,92 €" at bounding box center [366, 123] width 58 height 38
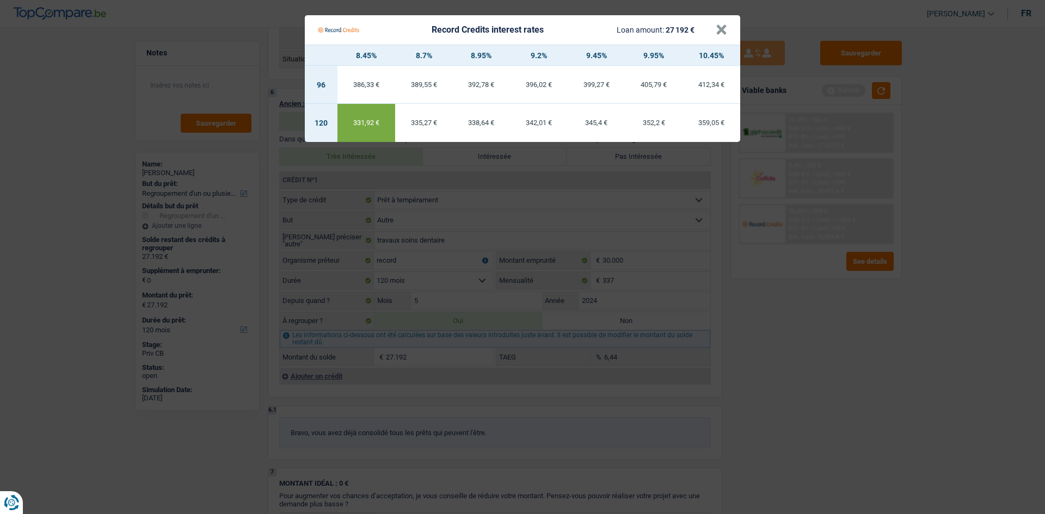
click at [452, 243] on Credits "Record Credits interest rates Loan amount: 27 192 € × 8.45% 8.7% 8.95% 9.2% 9.4…" at bounding box center [522, 257] width 1045 height 514
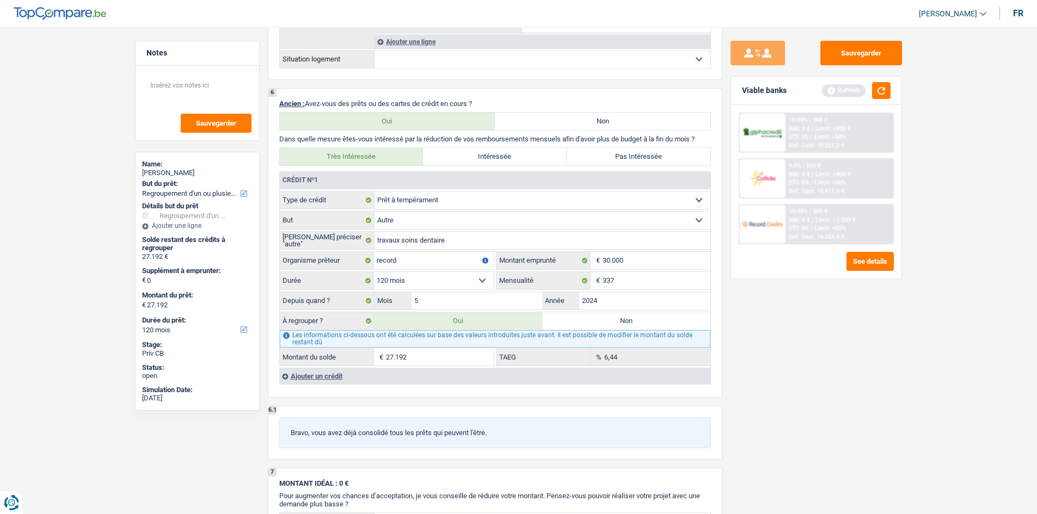
click at [452, 188] on div "Ref. Cost: 15 411,6 €" at bounding box center [816, 191] width 56 height 7
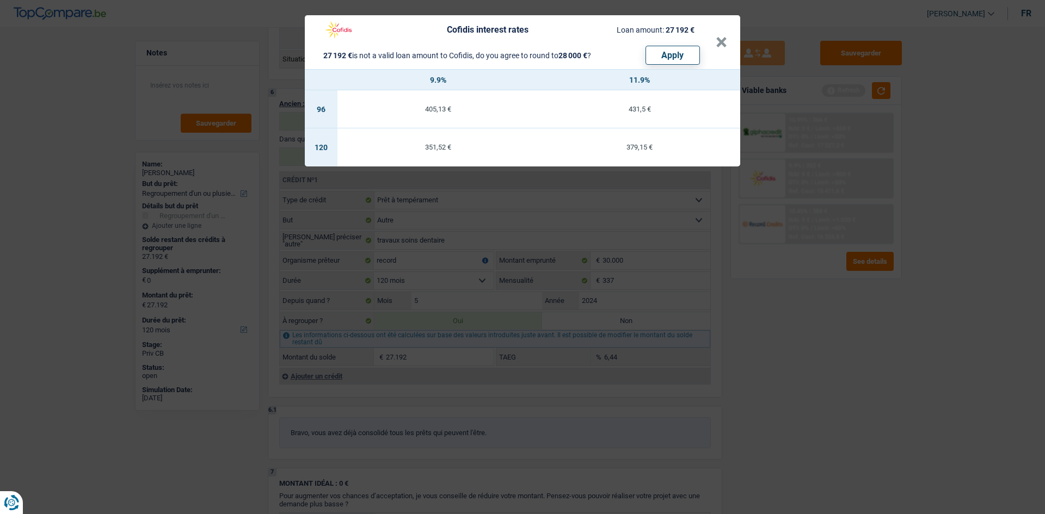
click at [452, 243] on div "Cofidis interest rates Loan amount: 27 192 € 27 192 € is not a valid loan amoun…" at bounding box center [522, 257] width 1045 height 514
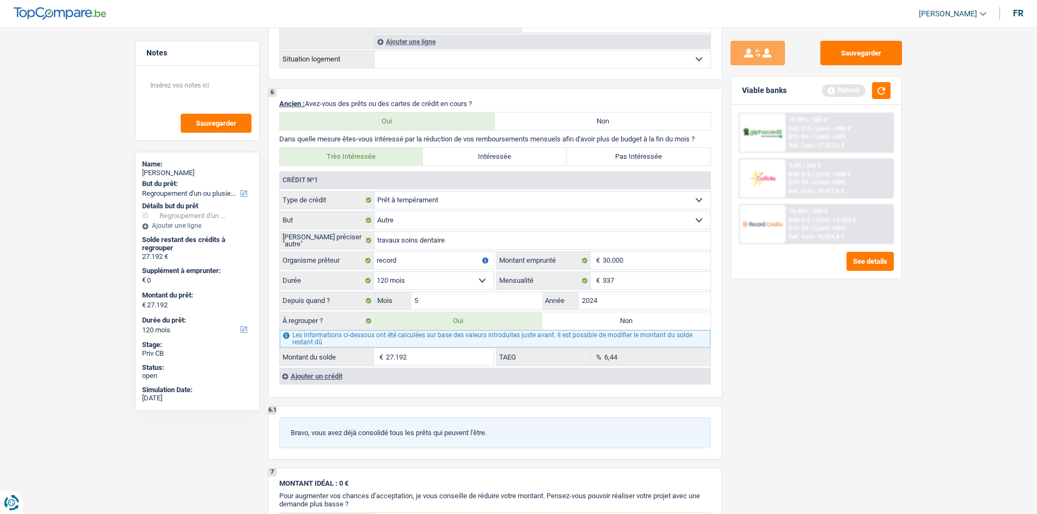
click at [452, 127] on span "Limit: >850 €" at bounding box center [832, 128] width 35 height 7
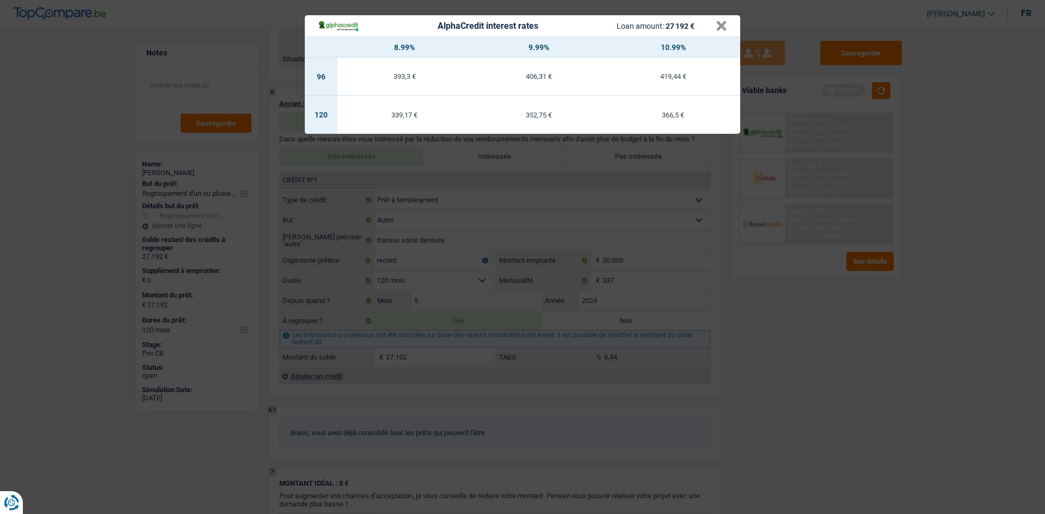
click at [452, 243] on div "AlphaCredit interest rates Loan amount: 27 192 € × 8.99% 9.99% 10.99% 96 393,3 …" at bounding box center [522, 257] width 1045 height 514
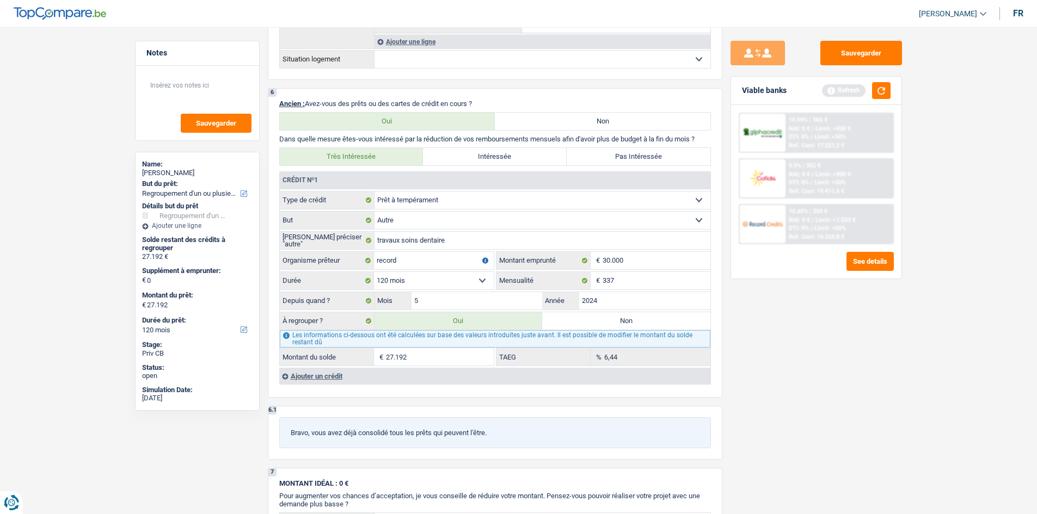
click at [452, 232] on span "Limit: <65%" at bounding box center [830, 228] width 32 height 7
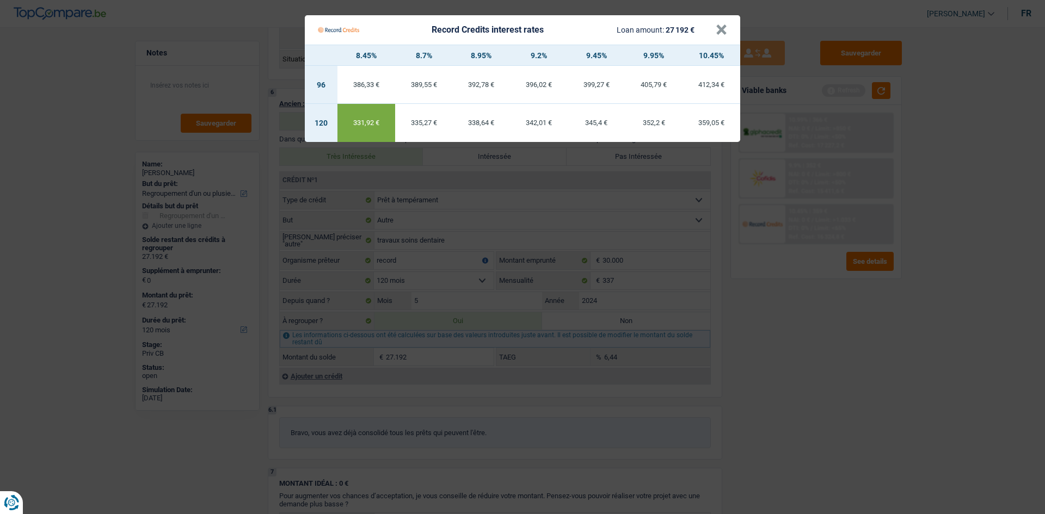
click at [452, 243] on Credits "Record Credits interest rates Loan amount: 27 192 € × 8.45% 8.7% 8.95% 9.2% 9.4…" at bounding box center [522, 257] width 1045 height 514
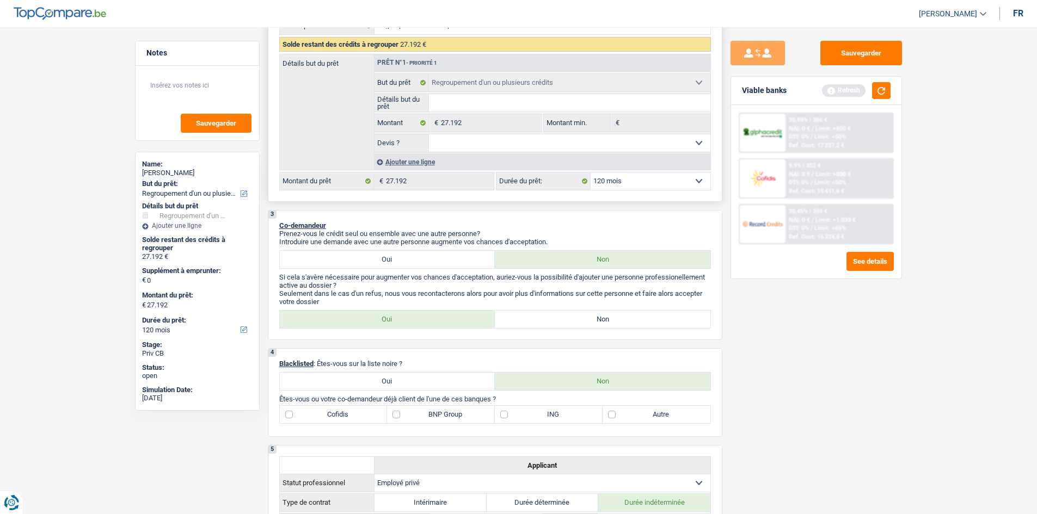
scroll to position [163, 0]
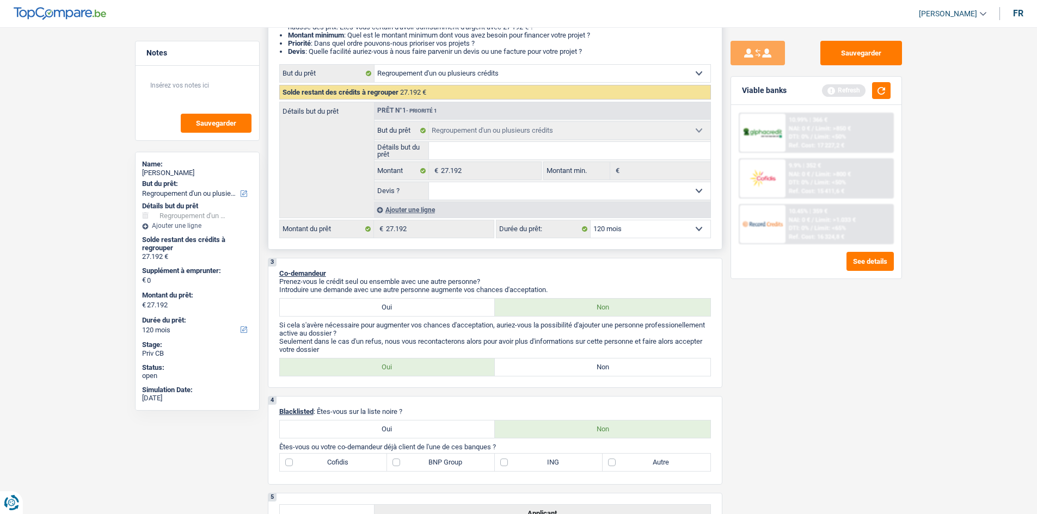
click at [452, 238] on div "12 mois 18 mois 24 mois 30 mois 36 mois 42 mois 48 mois 60 mois 72 mois 84 mois…" at bounding box center [603, 229] width 215 height 19
drag, startPoint x: 649, startPoint y: 235, endPoint x: 654, endPoint y: 225, distance: 10.5
click at [452, 235] on select "12 mois 18 mois 24 mois 30 mois 36 mois 42 mois 48 mois 60 mois 72 mois 84 mois…" at bounding box center [650, 228] width 120 height 17
click at [452, 243] on div "Sauvegarder Viable banks Refresh 10.99% | 366 € NAI: 0 € / Limit: >850 € DTI: 0…" at bounding box center [816, 267] width 188 height 453
drag, startPoint x: 666, startPoint y: 231, endPoint x: 687, endPoint y: 237, distance: 21.5
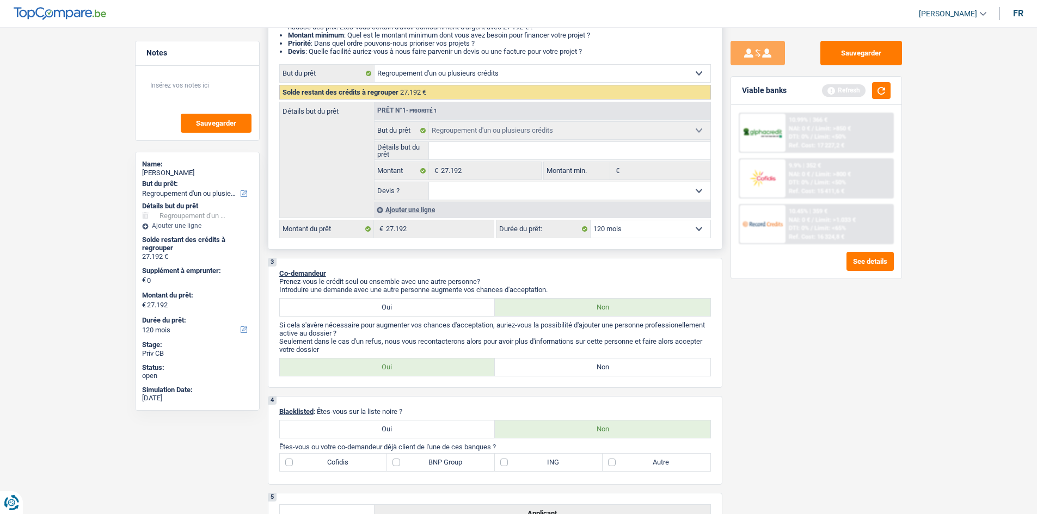
click at [452, 229] on select "12 mois 18 mois 24 mois 30 mois 36 mois 42 mois 48 mois 60 mois 72 mois 84 mois…" at bounding box center [650, 228] width 120 height 17
click at [452, 243] on div "Sauvegarder Viable banks Refresh 10.99% | 366 € NAI: 0 € / Limit: >850 € DTI: 0…" at bounding box center [816, 267] width 188 height 453
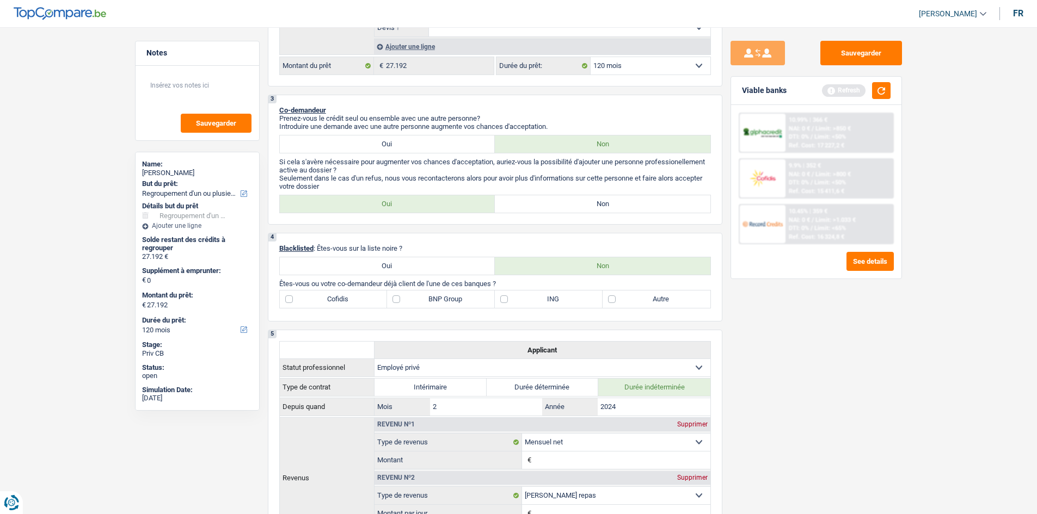
scroll to position [0, 0]
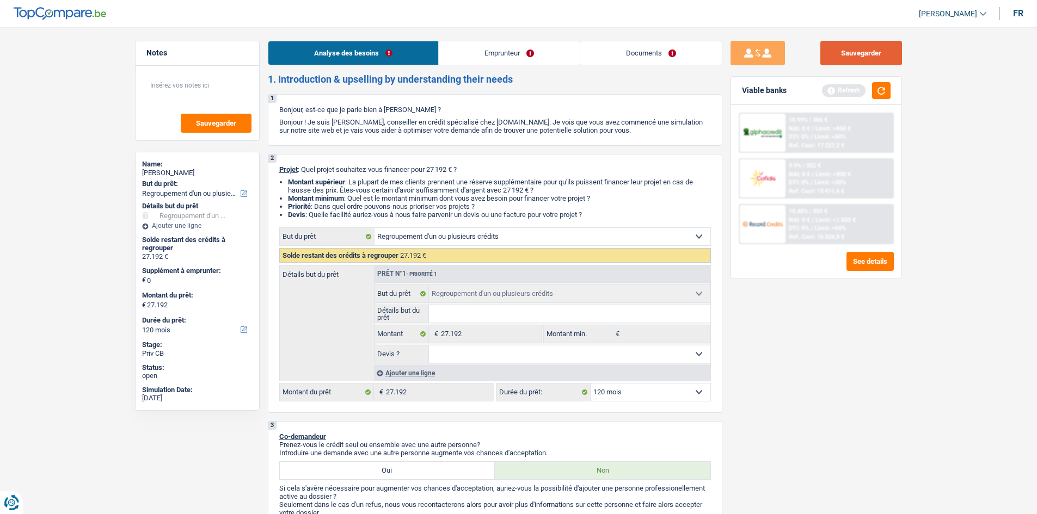
drag, startPoint x: 865, startPoint y: 53, endPoint x: 877, endPoint y: 53, distance: 12.0
click at [452, 53] on button "Sauvegarder" at bounding box center [861, 53] width 82 height 24
